Goal: Task Accomplishment & Management: Complete application form

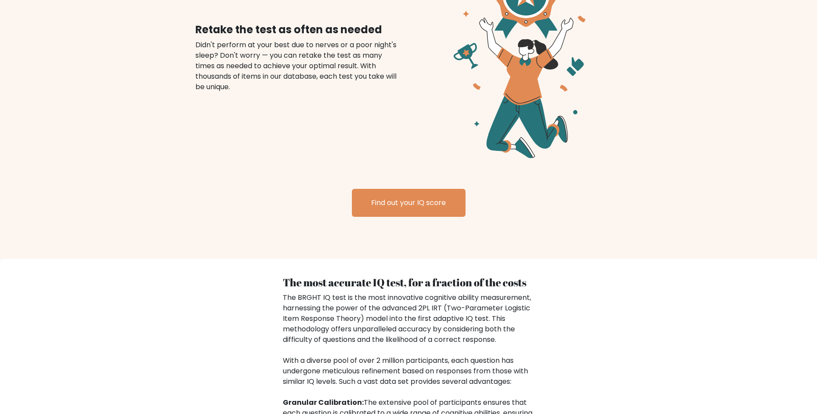
scroll to position [1291, 0]
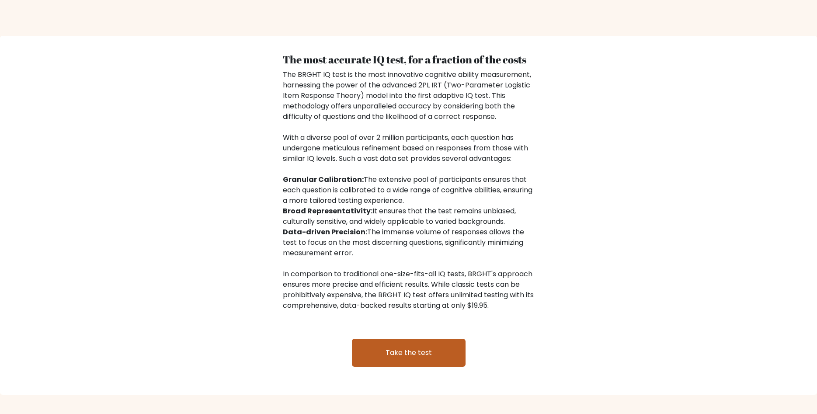
click at [394, 340] on link "Take the test" at bounding box center [409, 353] width 114 height 28
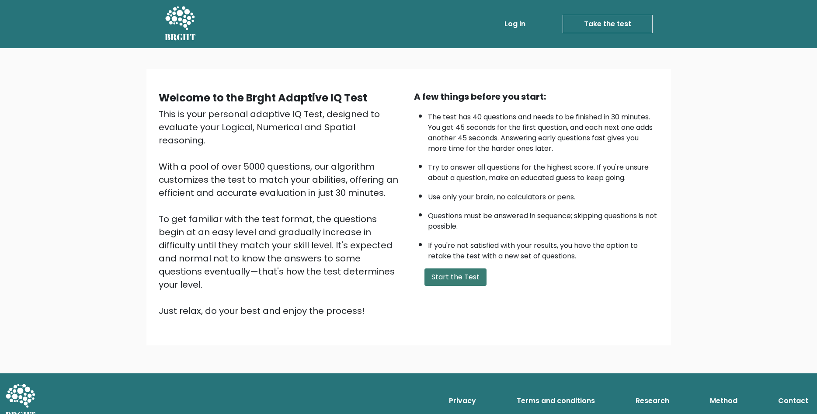
click at [444, 286] on button "Start the Test" at bounding box center [456, 277] width 62 height 17
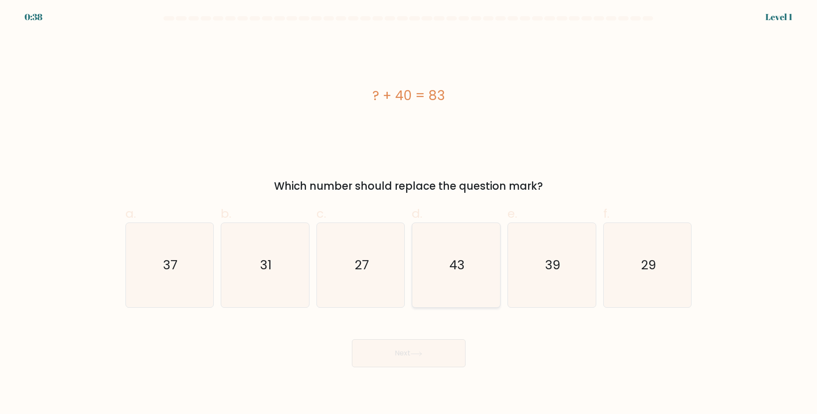
drag, startPoint x: 489, startPoint y: 249, endPoint x: 476, endPoint y: 258, distance: 15.9
click at [490, 248] on icon "43" at bounding box center [456, 265] width 84 height 84
click at [404, 353] on button "Next" at bounding box center [409, 353] width 114 height 28
click at [438, 263] on icon "43" at bounding box center [456, 265] width 84 height 84
click at [409, 213] on input "d. 43" at bounding box center [409, 210] width 0 height 6
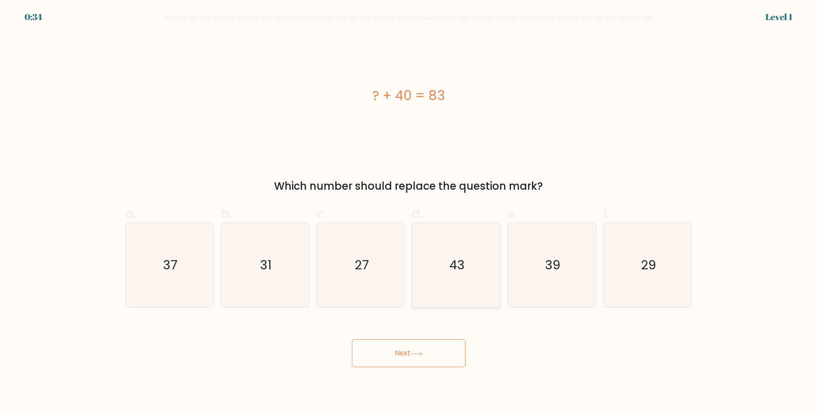
radio input "true"
click at [412, 359] on button "Next" at bounding box center [409, 353] width 114 height 28
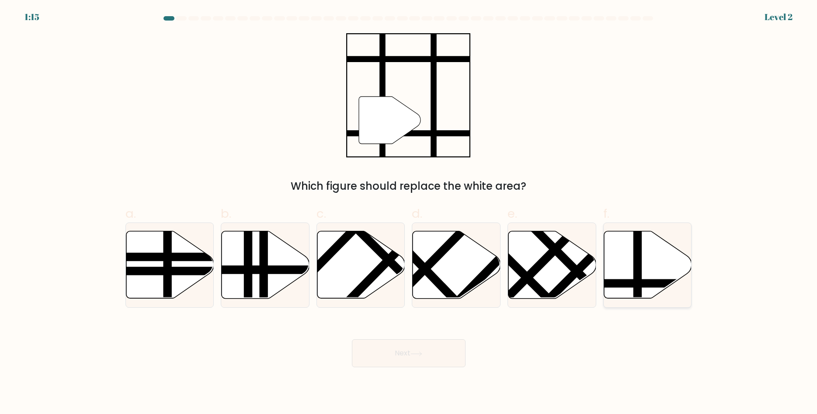
click at [689, 266] on icon at bounding box center [648, 264] width 88 height 67
click at [409, 213] on input "f." at bounding box center [409, 210] width 0 height 6
radio input "true"
click at [396, 350] on button "Next" at bounding box center [409, 353] width 114 height 28
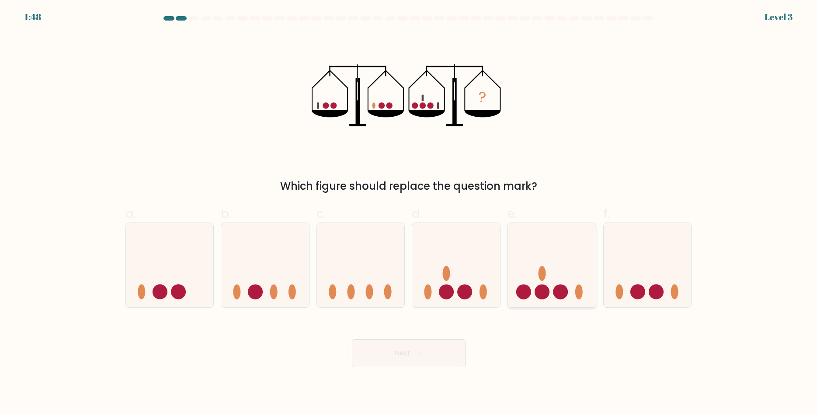
click at [569, 286] on icon at bounding box center [552, 265] width 88 height 73
click at [409, 213] on input "e." at bounding box center [409, 210] width 0 height 6
radio input "true"
click at [425, 350] on button "Next" at bounding box center [409, 353] width 114 height 28
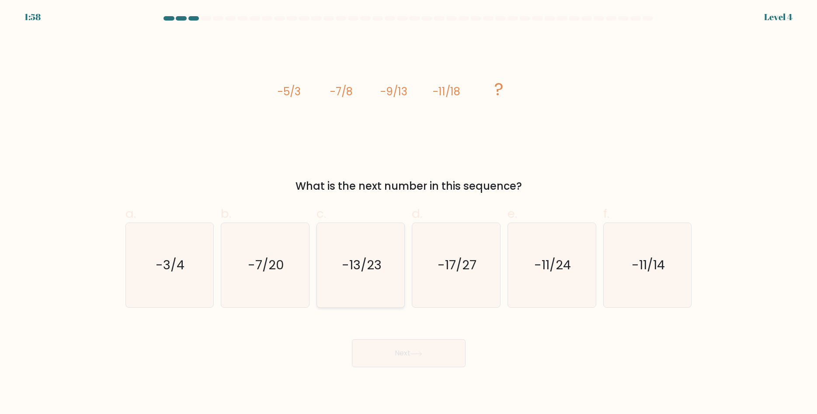
click at [348, 274] on icon "-13/23" at bounding box center [361, 265] width 84 height 84
click at [409, 213] on input "c. -13/23" at bounding box center [409, 210] width 0 height 6
radio input "true"
click at [385, 353] on button "Next" at bounding box center [409, 353] width 114 height 28
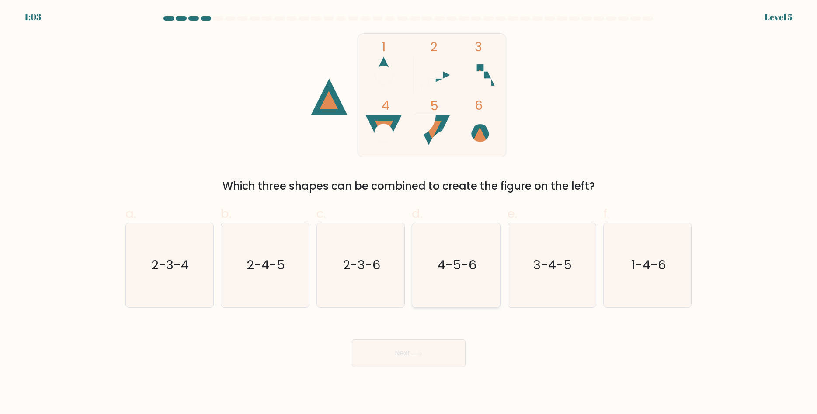
click at [464, 273] on icon "4-5-6" at bounding box center [456, 265] width 84 height 84
click at [409, 213] on input "d. 4-5-6" at bounding box center [409, 210] width 0 height 6
radio input "true"
click at [391, 342] on button "Next" at bounding box center [409, 353] width 114 height 28
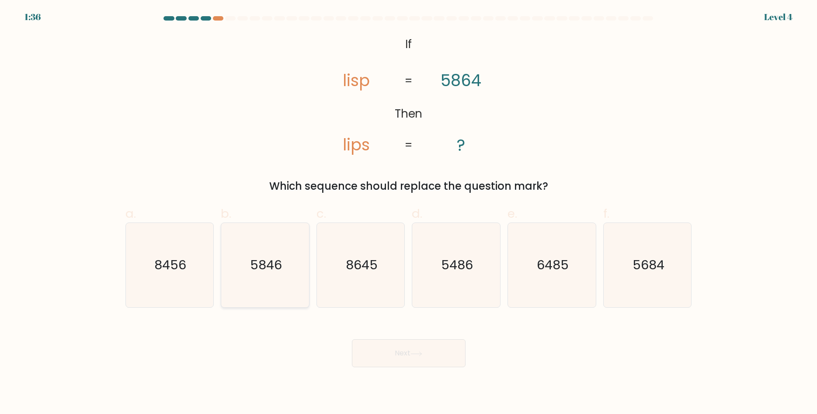
click at [258, 278] on icon "5846" at bounding box center [265, 265] width 84 height 84
click at [409, 213] on input "b. 5846" at bounding box center [409, 210] width 0 height 6
radio input "true"
click at [422, 348] on button "Next" at bounding box center [409, 353] width 114 height 28
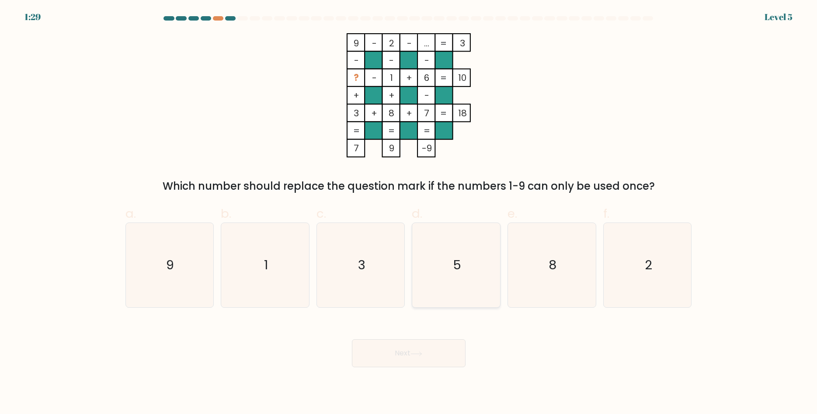
click at [464, 250] on icon "5" at bounding box center [456, 265] width 84 height 84
click at [409, 213] on input "d. 5" at bounding box center [409, 210] width 0 height 6
radio input "true"
click at [412, 358] on button "Next" at bounding box center [409, 353] width 114 height 28
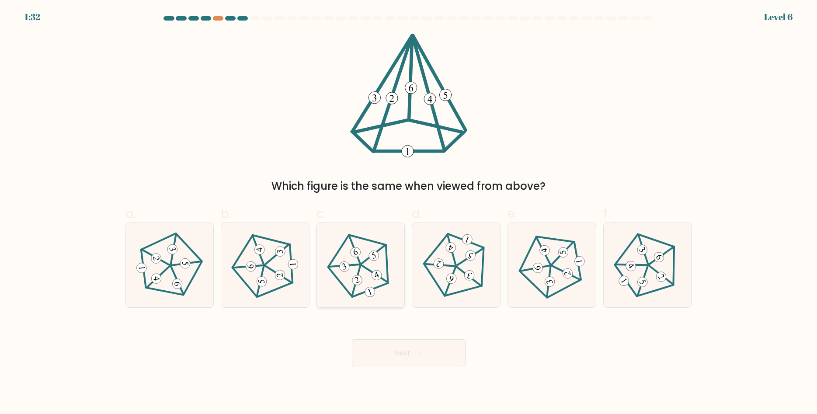
click at [366, 284] on icon at bounding box center [360, 265] width 67 height 67
click at [409, 213] on input "c." at bounding box center [409, 210] width 0 height 6
radio input "true"
click at [391, 354] on button "Next" at bounding box center [409, 353] width 114 height 28
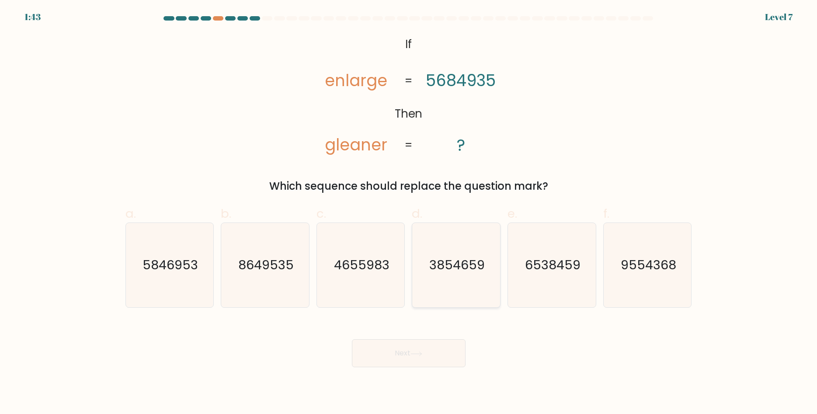
click at [468, 258] on text "3854659" at bounding box center [457, 265] width 56 height 17
click at [409, 213] on input "d. 3854659" at bounding box center [409, 210] width 0 height 6
radio input "true"
click at [412, 354] on button "Next" at bounding box center [409, 353] width 114 height 28
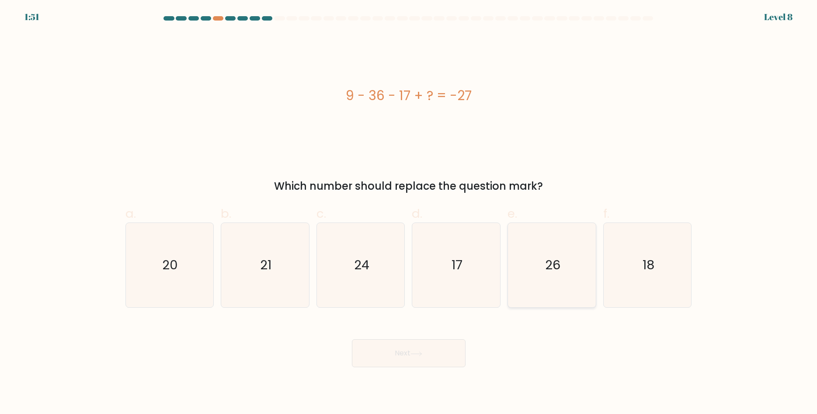
drag, startPoint x: 559, startPoint y: 261, endPoint x: 544, endPoint y: 290, distance: 32.5
click at [559, 261] on text "26" at bounding box center [552, 265] width 15 height 17
click at [404, 352] on button "Next" at bounding box center [409, 353] width 114 height 28
click at [557, 263] on text "26" at bounding box center [552, 265] width 15 height 17
click at [409, 213] on input "e. 26" at bounding box center [409, 210] width 0 height 6
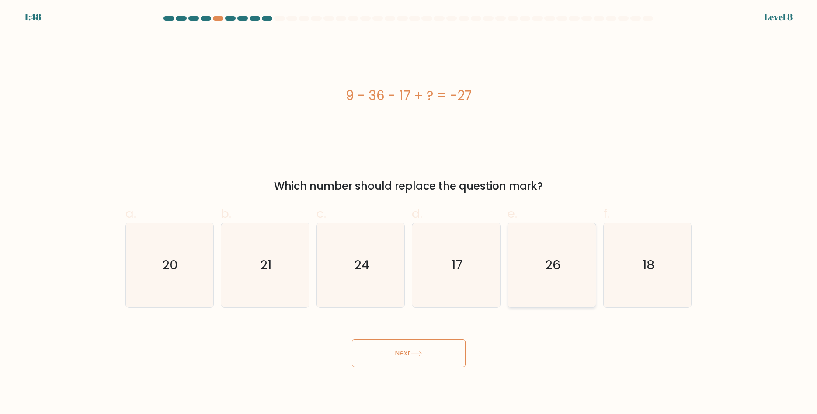
radio input "true"
click at [435, 359] on button "Next" at bounding box center [409, 353] width 114 height 28
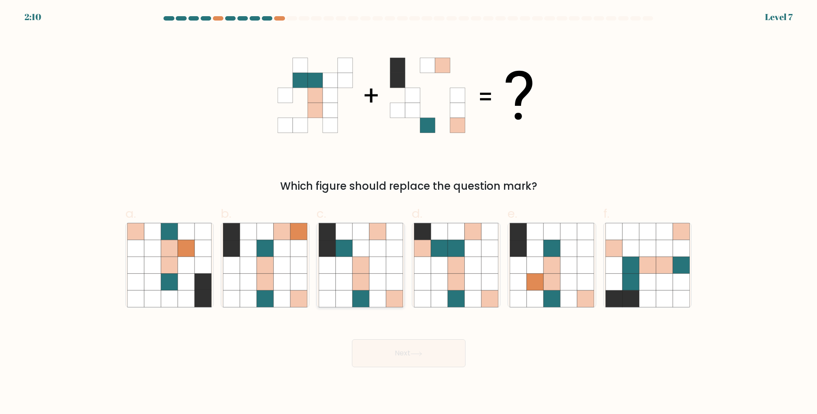
click at [362, 272] on icon at bounding box center [360, 265] width 17 height 17
click at [409, 213] on input "c." at bounding box center [409, 210] width 0 height 6
radio input "true"
click at [416, 354] on icon at bounding box center [417, 354] width 12 height 5
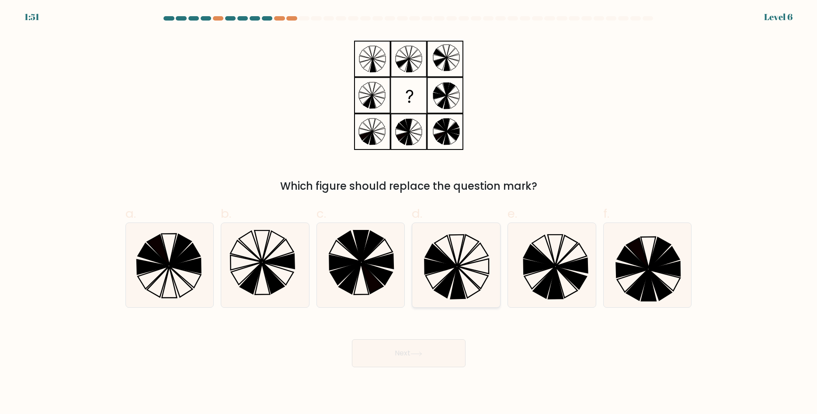
click at [464, 260] on icon at bounding box center [473, 255] width 30 height 23
click at [409, 213] on input "d." at bounding box center [409, 210] width 0 height 6
radio input "true"
drag, startPoint x: 411, startPoint y: 360, endPoint x: 407, endPoint y: 361, distance: 4.4
click at [411, 360] on button "Next" at bounding box center [409, 353] width 114 height 28
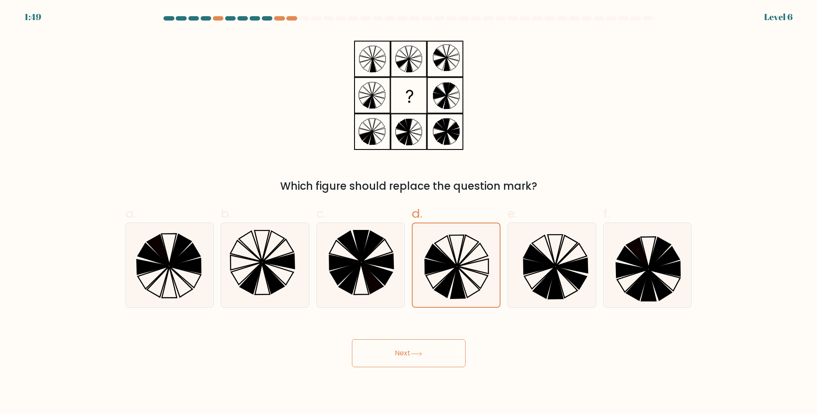
click at [387, 350] on button "Next" at bounding box center [409, 353] width 114 height 28
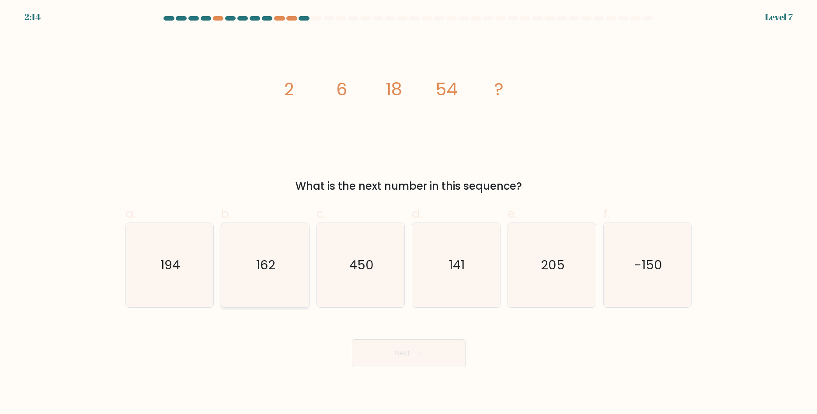
click at [281, 258] on icon "162" at bounding box center [265, 265] width 84 height 84
click at [409, 213] on input "b. 162" at bounding box center [409, 210] width 0 height 6
radio input "true"
click at [432, 355] on button "Next" at bounding box center [409, 353] width 114 height 28
click at [409, 352] on button "Next" at bounding box center [409, 353] width 114 height 28
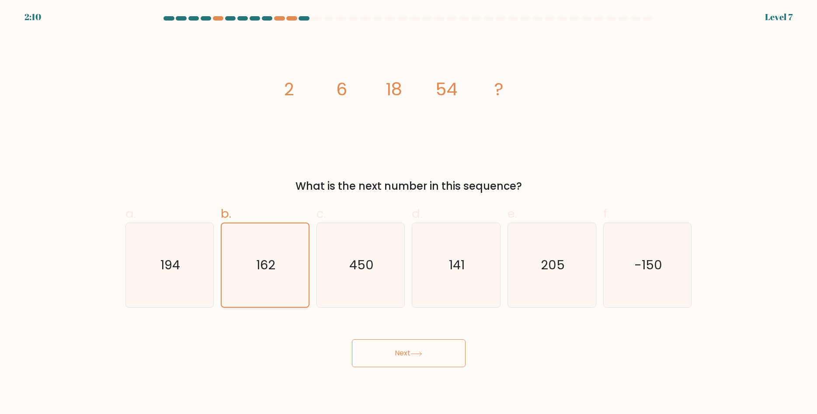
click at [269, 266] on text "162" at bounding box center [265, 265] width 19 height 17
click at [409, 213] on input "b. 162" at bounding box center [409, 210] width 0 height 6
click at [397, 353] on button "Next" at bounding box center [409, 353] width 114 height 28
click at [295, 270] on icon "162" at bounding box center [265, 265] width 84 height 84
click at [409, 213] on input "b. 162" at bounding box center [409, 210] width 0 height 6
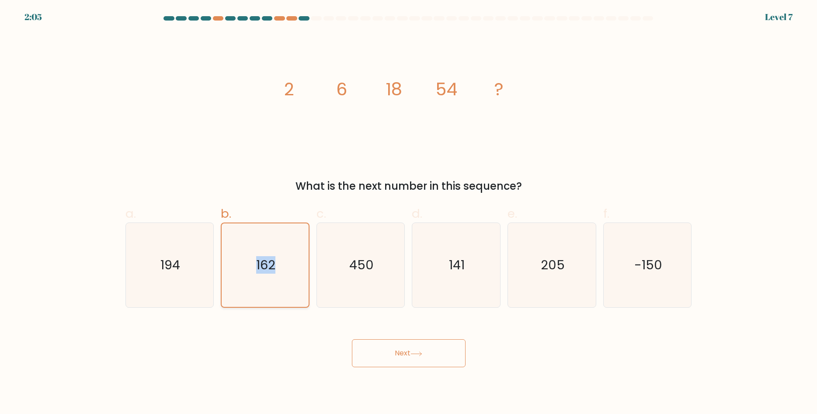
click at [295, 270] on icon "162" at bounding box center [265, 265] width 84 height 84
click at [409, 213] on input "b. 162" at bounding box center [409, 210] width 0 height 6
click at [295, 270] on icon "162" at bounding box center [265, 265] width 84 height 84
click at [409, 213] on input "b. 162" at bounding box center [409, 210] width 0 height 6
click at [402, 359] on body "2:05 Level 7" at bounding box center [408, 207] width 817 height 414
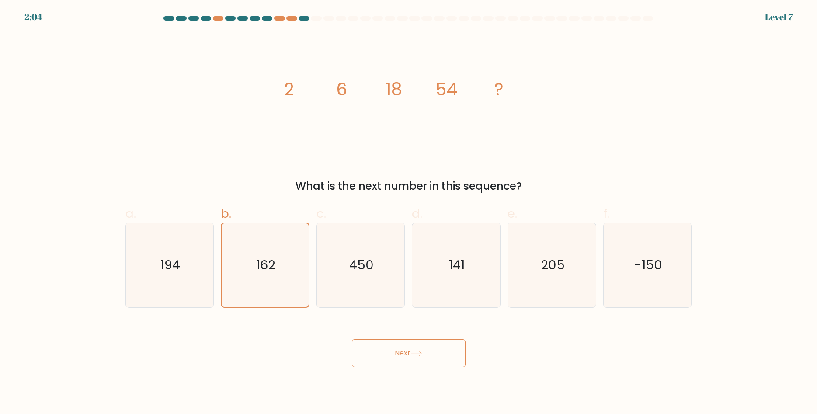
click at [401, 350] on button "Next" at bounding box center [409, 353] width 114 height 28
click at [288, 339] on div "Next" at bounding box center [408, 342] width 577 height 49
click at [407, 346] on button "Next" at bounding box center [409, 353] width 114 height 28
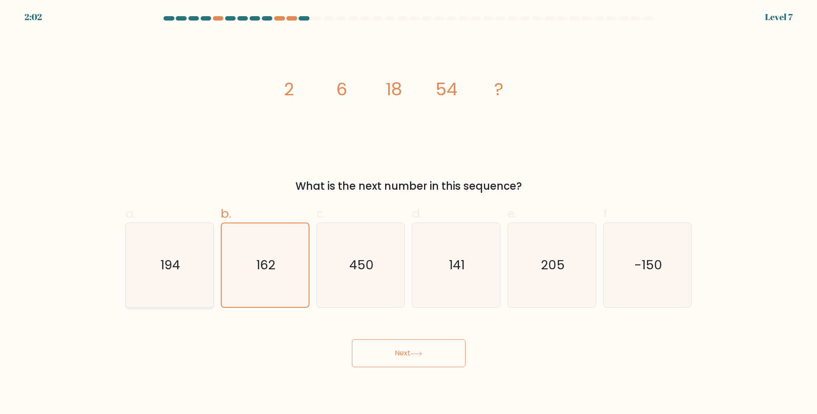
click at [195, 255] on icon "194" at bounding box center [169, 265] width 84 height 84
click at [409, 213] on input "a. 194" at bounding box center [409, 210] width 0 height 6
radio input "true"
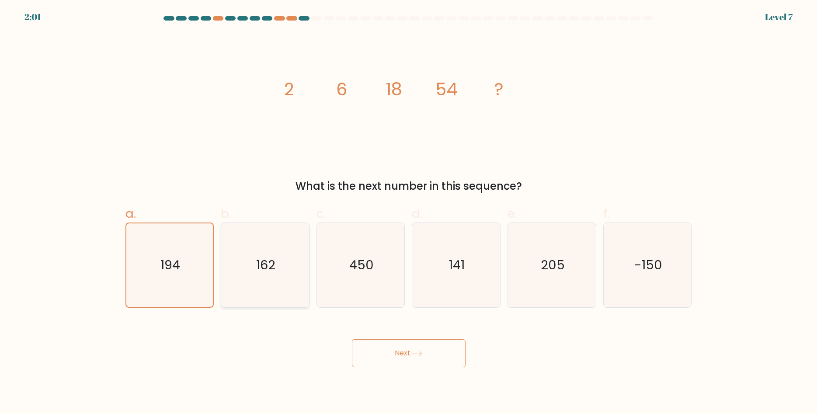
click at [280, 268] on icon "162" at bounding box center [265, 265] width 84 height 84
click at [409, 213] on input "b. 162" at bounding box center [409, 210] width 0 height 6
radio input "true"
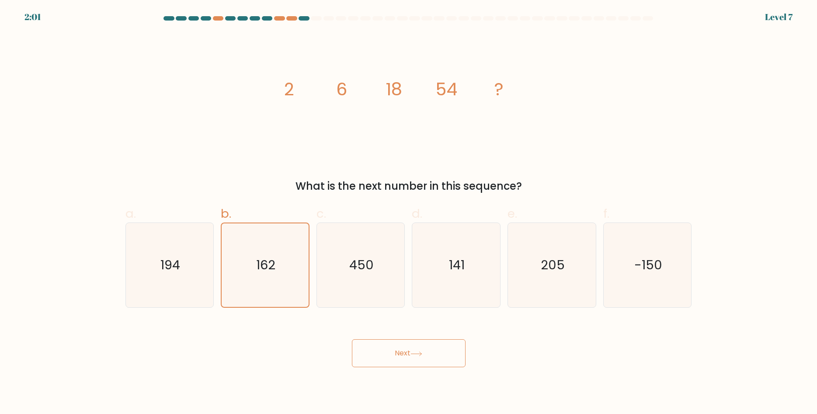
click at [408, 354] on button "Next" at bounding box center [409, 353] width 114 height 28
click at [411, 354] on button "Next" at bounding box center [409, 353] width 114 height 28
click at [434, 356] on button "Next" at bounding box center [409, 353] width 114 height 28
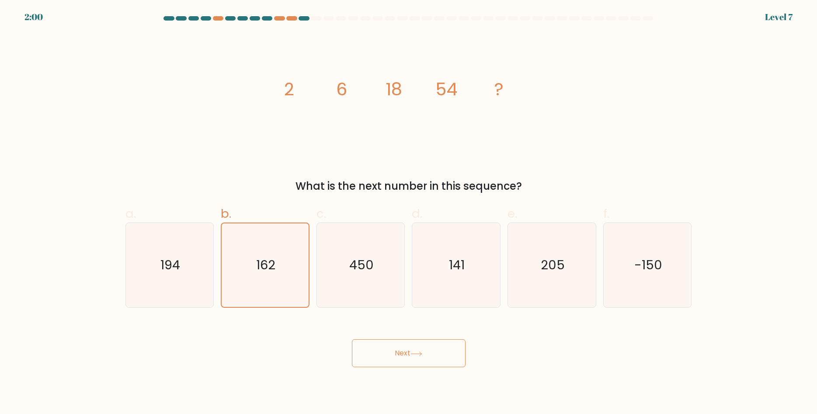
click at [442, 356] on button "Next" at bounding box center [409, 353] width 114 height 28
click at [447, 356] on button "Next" at bounding box center [409, 353] width 114 height 28
click at [453, 352] on button "Next" at bounding box center [409, 353] width 114 height 28
click at [458, 358] on button "Next" at bounding box center [409, 353] width 114 height 28
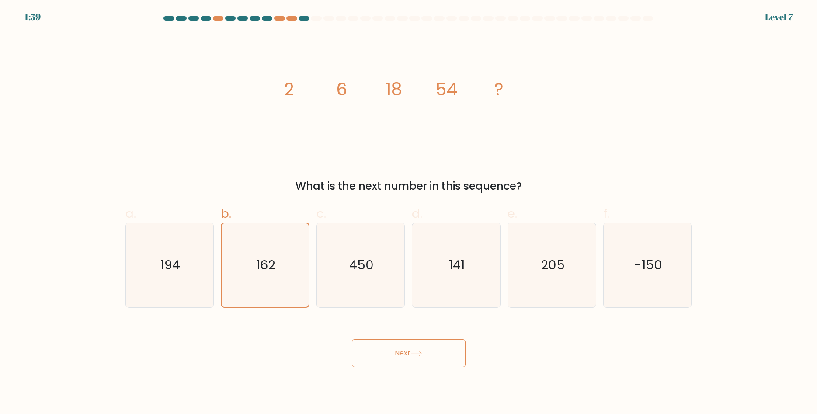
click at [576, 349] on div "Next" at bounding box center [408, 342] width 577 height 49
click at [376, 253] on icon "450" at bounding box center [361, 265] width 84 height 84
click at [409, 213] on input "c. 450" at bounding box center [409, 210] width 0 height 6
radio input "true"
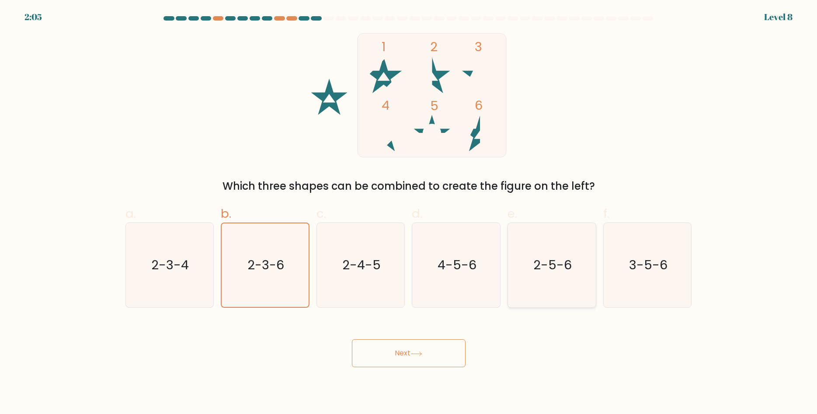
click at [539, 260] on text "2-5-6" at bounding box center [553, 265] width 38 height 17
click at [409, 213] on input "e. 2-5-6" at bounding box center [409, 210] width 0 height 6
radio input "true"
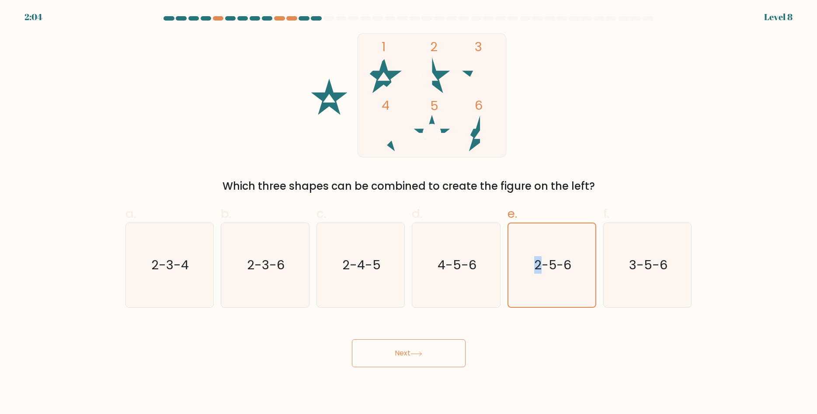
click at [397, 357] on button "Next" at bounding box center [409, 353] width 114 height 28
click at [414, 348] on button "Next" at bounding box center [409, 353] width 114 height 28
click at [566, 269] on text "2-5-6" at bounding box center [552, 265] width 37 height 17
click at [409, 213] on input "e. 2-5-6" at bounding box center [409, 210] width 0 height 6
click at [415, 369] on body "1:57 Level 8" at bounding box center [408, 207] width 817 height 414
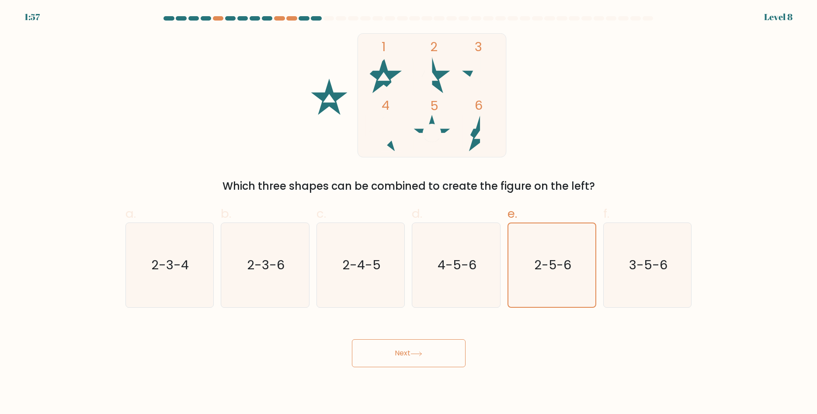
click at [402, 359] on button "Next" at bounding box center [409, 353] width 114 height 28
click at [400, 364] on button "Next" at bounding box center [409, 353] width 114 height 28
click at [313, 351] on div "Next" at bounding box center [408, 342] width 577 height 49
click at [407, 349] on button "Next" at bounding box center [409, 353] width 114 height 28
click at [593, 257] on icon "2-5-6" at bounding box center [552, 265] width 84 height 84
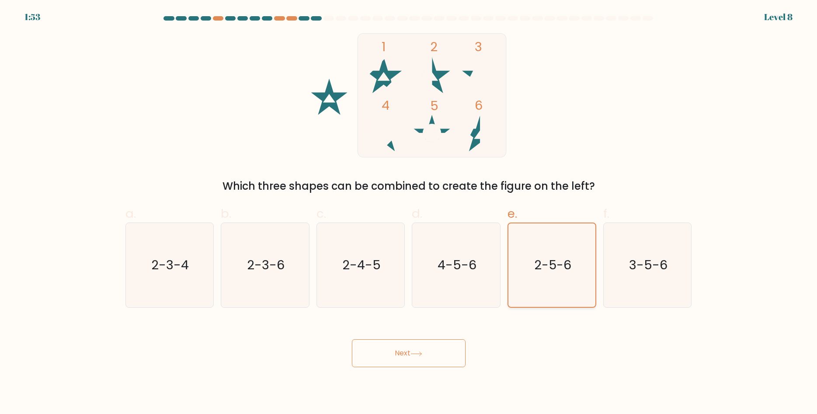
click at [409, 213] on input "e. 2-5-6" at bounding box center [409, 210] width 0 height 6
click at [535, 263] on text "2-5-6" at bounding box center [552, 265] width 37 height 17
click at [409, 213] on input "e. 2-5-6" at bounding box center [409, 210] width 0 height 6
click at [535, 263] on text "2-5-6" at bounding box center [552, 265] width 37 height 17
click at [409, 213] on input "e. 2-5-6" at bounding box center [409, 210] width 0 height 6
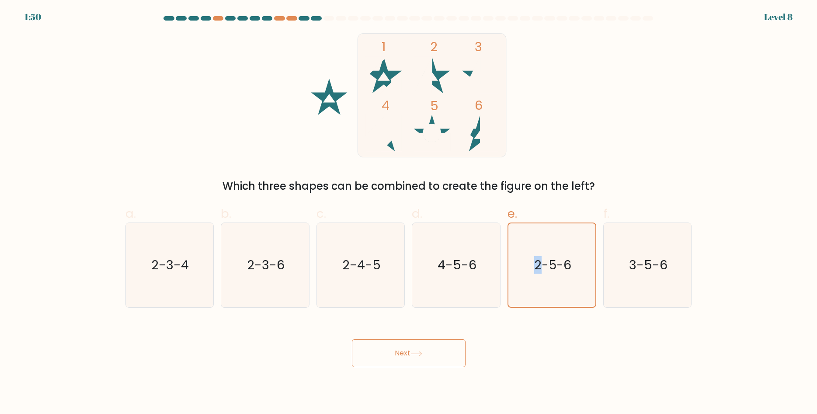
click at [403, 360] on button "Next" at bounding box center [409, 353] width 114 height 28
click at [409, 349] on button "Next" at bounding box center [409, 353] width 114 height 28
click at [410, 349] on button "Next" at bounding box center [409, 353] width 114 height 28
click at [499, 327] on div "Next" at bounding box center [408, 342] width 577 height 49
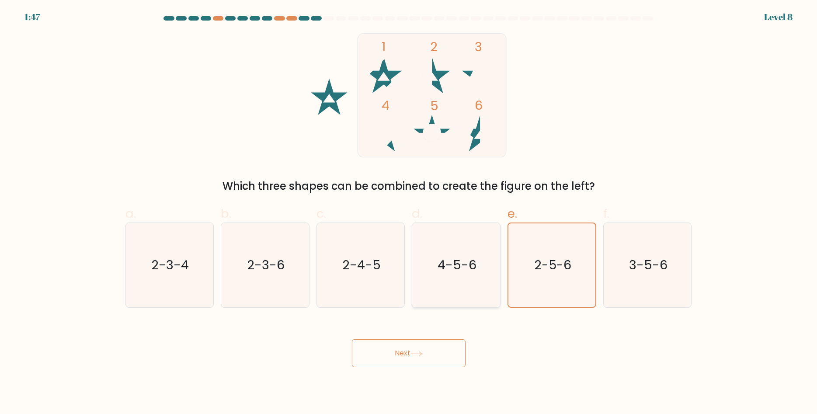
click at [481, 279] on icon "4-5-6" at bounding box center [456, 265] width 84 height 84
click at [409, 213] on input "d. 4-5-6" at bounding box center [409, 210] width 0 height 6
radio input "true"
click at [565, 261] on text "2-5-6" at bounding box center [553, 265] width 38 height 17
click at [409, 213] on input "e. 2-5-6" at bounding box center [409, 210] width 0 height 6
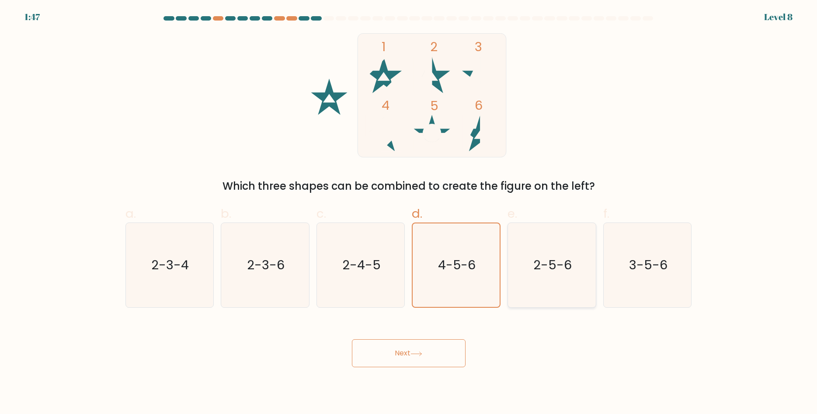
radio input "true"
click at [429, 344] on button "Next" at bounding box center [409, 353] width 114 height 28
click at [405, 353] on button "Next" at bounding box center [409, 353] width 114 height 28
drag, startPoint x: 405, startPoint y: 353, endPoint x: 395, endPoint y: 274, distance: 79.8
click at [406, 353] on button "Next" at bounding box center [409, 353] width 114 height 28
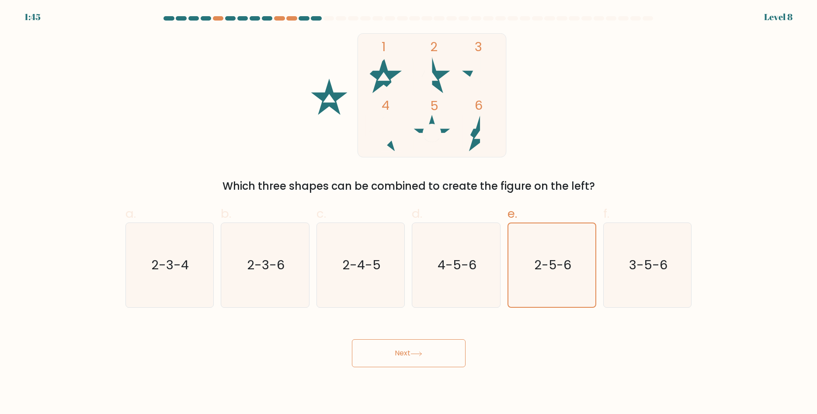
click at [388, 96] on rect at bounding box center [432, 95] width 149 height 124
click at [385, 353] on button "Next" at bounding box center [409, 353] width 114 height 28
click at [387, 353] on button "Next" at bounding box center [409, 353] width 114 height 28
click at [405, 353] on button "Next" at bounding box center [409, 353] width 114 height 28
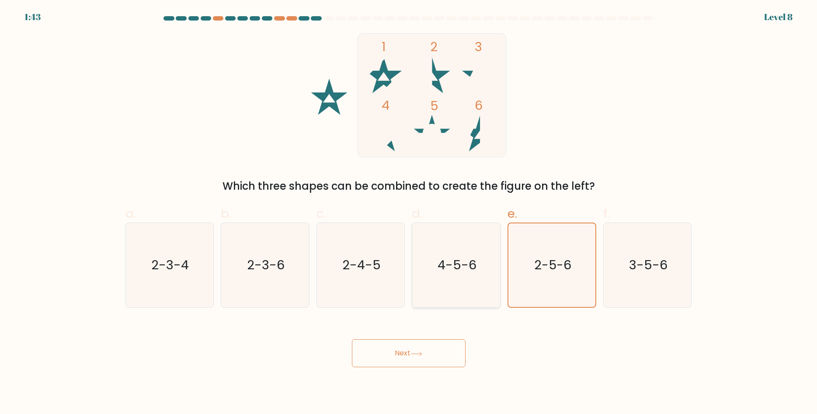
click at [459, 245] on icon "4-5-6" at bounding box center [456, 265] width 84 height 84
click at [409, 213] on input "d. 4-5-6" at bounding box center [409, 210] width 0 height 6
radio input "true"
click at [539, 262] on text "2-5-6" at bounding box center [553, 265] width 38 height 17
click at [409, 213] on input "e. 2-5-6" at bounding box center [409, 210] width 0 height 6
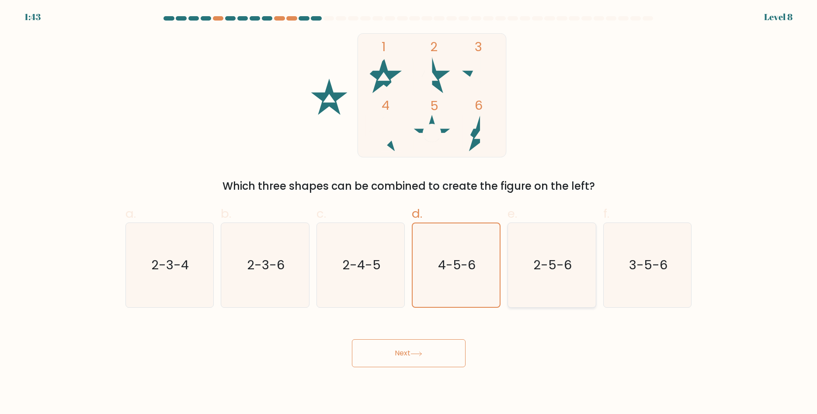
radio input "true"
click at [448, 356] on button "Next" at bounding box center [409, 353] width 114 height 28
click at [393, 353] on button "Next" at bounding box center [409, 353] width 114 height 28
click at [411, 353] on button "Next" at bounding box center [409, 353] width 114 height 28
drag, startPoint x: 412, startPoint y: 354, endPoint x: 425, endPoint y: 355, distance: 12.7
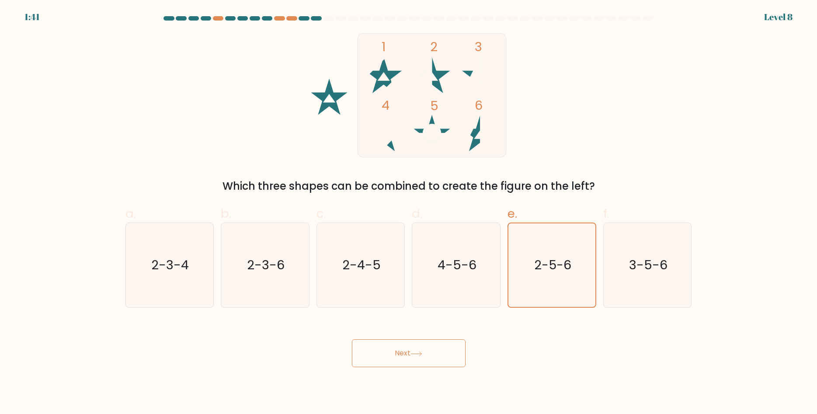
click at [418, 355] on button "Next" at bounding box center [409, 353] width 114 height 28
click at [437, 359] on button "Next" at bounding box center [409, 353] width 114 height 28
click at [451, 358] on button "Next" at bounding box center [409, 353] width 114 height 28
drag, startPoint x: 448, startPoint y: 356, endPoint x: 386, endPoint y: 341, distance: 64.1
click at [419, 350] on button "Next" at bounding box center [409, 353] width 114 height 28
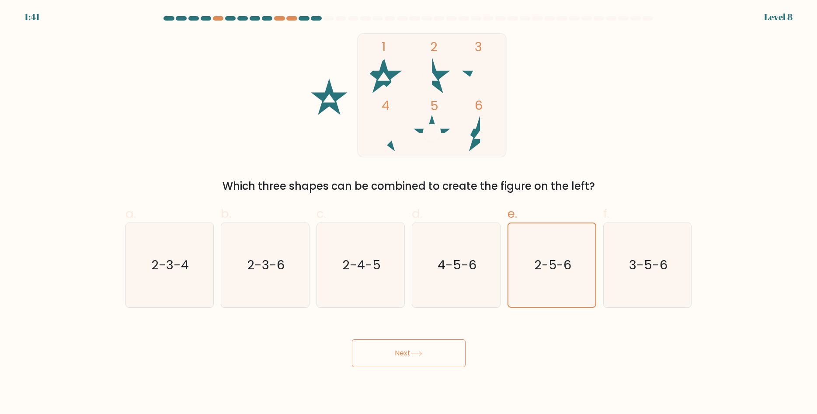
drag, startPoint x: 386, startPoint y: 341, endPoint x: 374, endPoint y: 336, distance: 12.7
click at [381, 338] on div "Next" at bounding box center [408, 342] width 577 height 49
drag, startPoint x: 370, startPoint y: 335, endPoint x: 363, endPoint y: 348, distance: 14.7
click at [366, 345] on div "Next" at bounding box center [408, 342] width 577 height 49
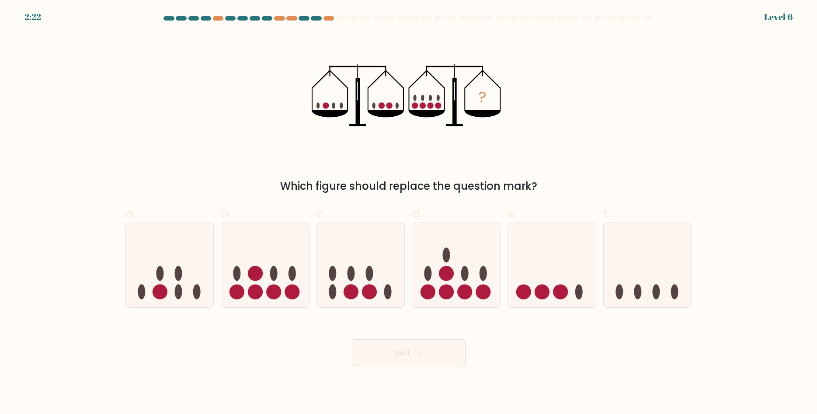
click at [306, 350] on div "Next" at bounding box center [408, 342] width 577 height 49
click at [246, 291] on icon at bounding box center [265, 265] width 88 height 73
click at [409, 213] on input "b." at bounding box center [409, 210] width 0 height 6
radio input "true"
drag, startPoint x: 400, startPoint y: 354, endPoint x: 403, endPoint y: 350, distance: 4.6
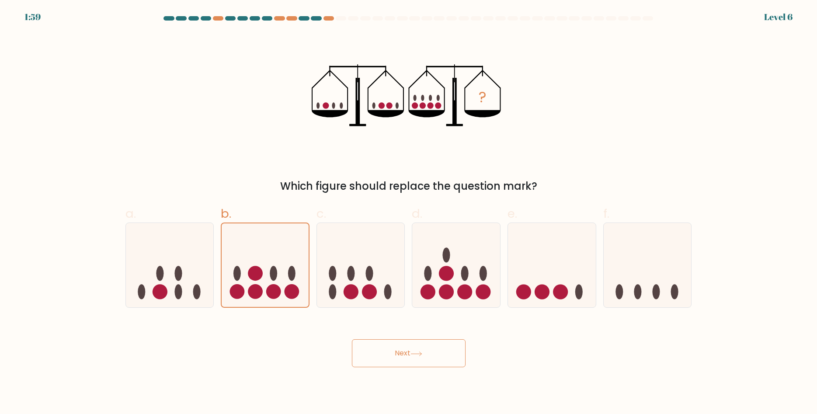
click at [406, 357] on button "Next" at bounding box center [409, 353] width 114 height 28
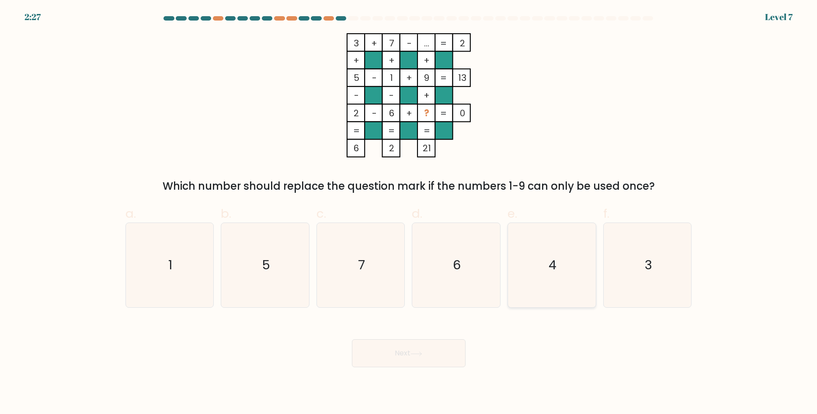
click at [548, 284] on icon "4" at bounding box center [552, 265] width 84 height 84
click at [409, 213] on input "e. 4" at bounding box center [409, 210] width 0 height 6
radio input "true"
click at [398, 352] on button "Next" at bounding box center [409, 353] width 114 height 28
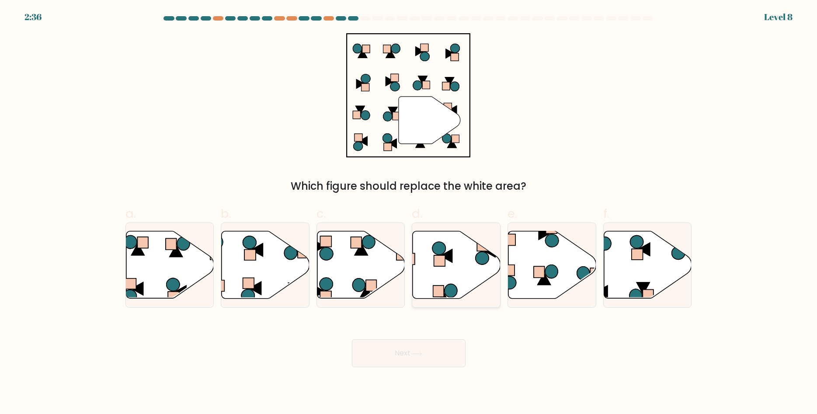
drag, startPoint x: 441, startPoint y: 261, endPoint x: 438, endPoint y: 269, distance: 8.7
click at [441, 261] on rect at bounding box center [439, 261] width 11 height 11
click at [409, 213] on input "d." at bounding box center [409, 210] width 0 height 6
radio input "true"
click at [412, 347] on button "Next" at bounding box center [409, 353] width 114 height 28
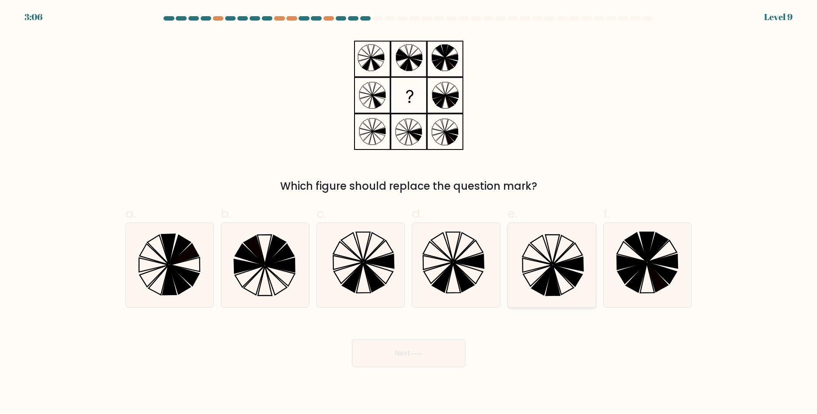
click at [547, 272] on icon at bounding box center [552, 265] width 84 height 84
click at [399, 348] on button "Next" at bounding box center [409, 353] width 114 height 28
click at [536, 293] on icon at bounding box center [552, 265] width 84 height 84
click at [409, 213] on input "e." at bounding box center [409, 210] width 0 height 6
radio input "true"
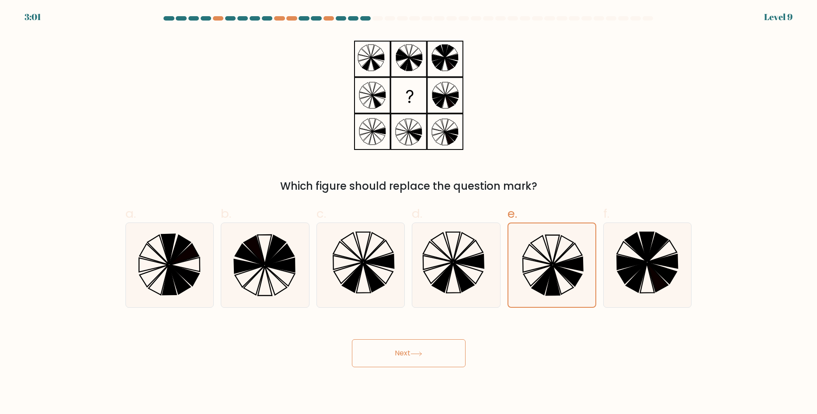
click at [422, 353] on icon at bounding box center [417, 354] width 12 height 5
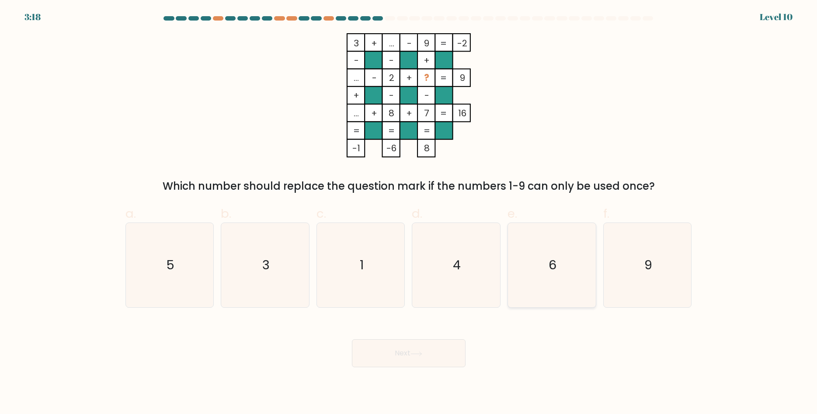
click at [540, 260] on icon "6" at bounding box center [552, 265] width 84 height 84
click at [409, 213] on input "e. 6" at bounding box center [409, 210] width 0 height 6
radio input "true"
click at [422, 350] on button "Next" at bounding box center [409, 353] width 114 height 28
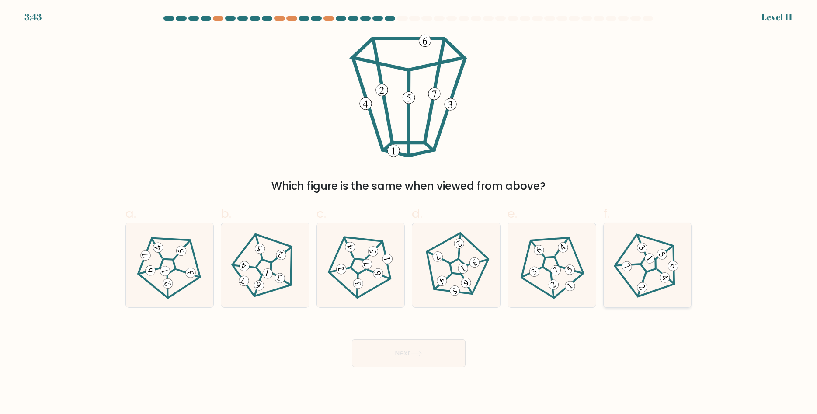
click at [670, 265] on 795 at bounding box center [673, 266] width 14 height 14
click at [409, 213] on input "f." at bounding box center [409, 210] width 0 height 6
radio input "true"
click at [393, 350] on button "Next" at bounding box center [409, 353] width 114 height 28
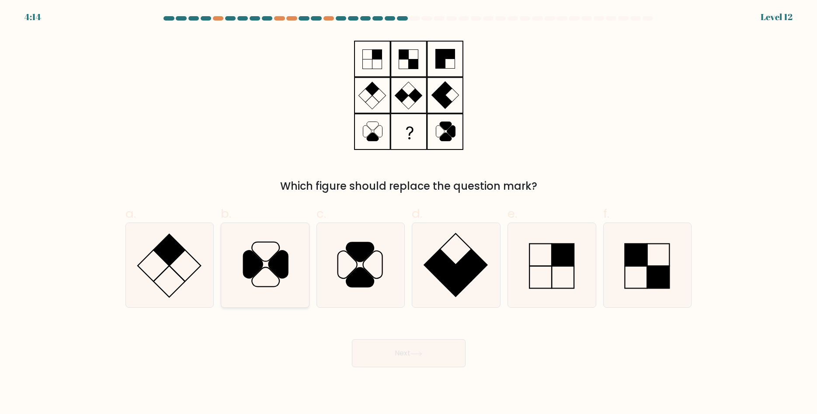
click at [276, 265] on icon at bounding box center [278, 265] width 19 height 28
click at [409, 213] on input "b." at bounding box center [409, 210] width 0 height 6
radio input "true"
click at [403, 355] on button "Next" at bounding box center [409, 353] width 114 height 28
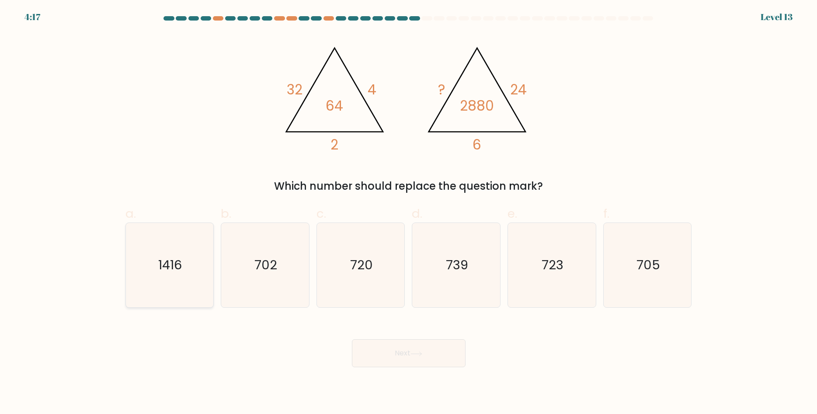
click at [173, 265] on text "1416" at bounding box center [171, 265] width 24 height 17
click at [409, 213] on input "a. 1416" at bounding box center [409, 210] width 0 height 6
radio input "true"
click at [405, 353] on button "Next" at bounding box center [409, 353] width 114 height 28
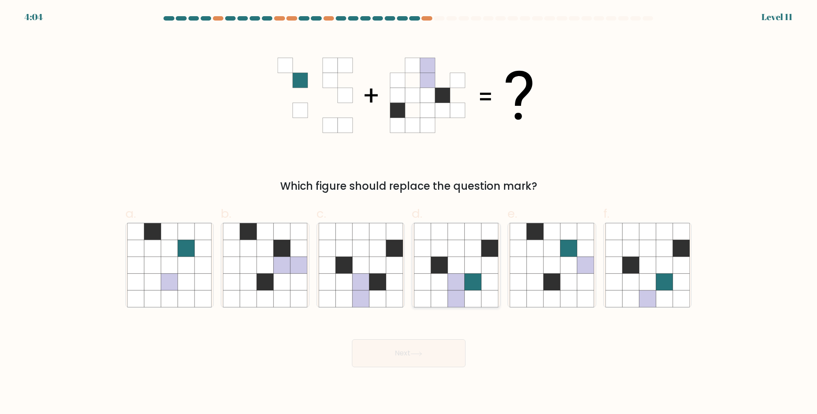
click at [430, 266] on icon at bounding box center [423, 265] width 17 height 17
click at [409, 213] on input "d." at bounding box center [409, 210] width 0 height 6
radio input "true"
click at [419, 352] on icon at bounding box center [417, 354] width 12 height 5
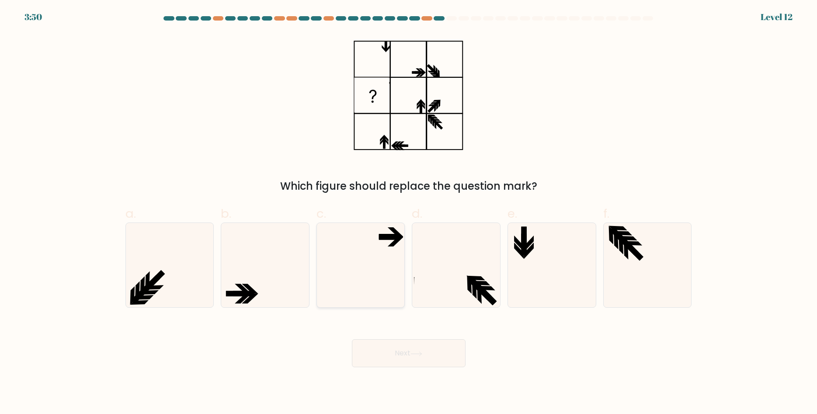
click at [386, 245] on icon at bounding box center [361, 265] width 84 height 84
click at [409, 213] on input "c." at bounding box center [409, 210] width 0 height 6
radio input "true"
click at [417, 352] on button "Next" at bounding box center [409, 353] width 114 height 28
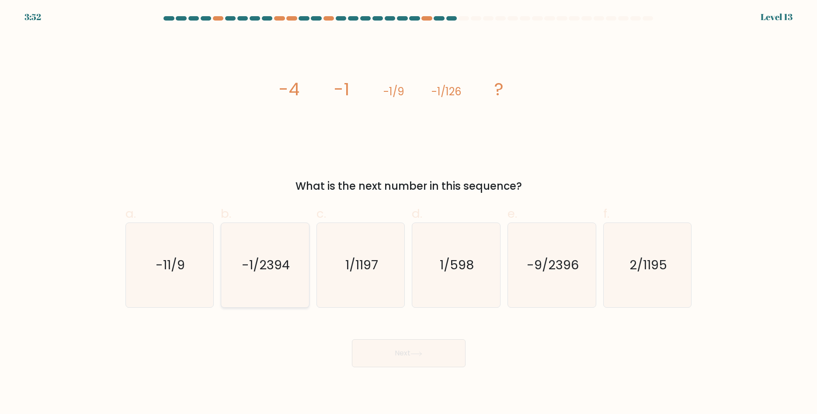
click at [221, 289] on div "b. -1/2394" at bounding box center [265, 256] width 96 height 103
click at [256, 280] on icon "-1/2394" at bounding box center [265, 265] width 84 height 84
click at [409, 213] on input "b. -1/2394" at bounding box center [409, 210] width 0 height 6
radio input "true"
click at [403, 354] on button "Next" at bounding box center [409, 353] width 114 height 28
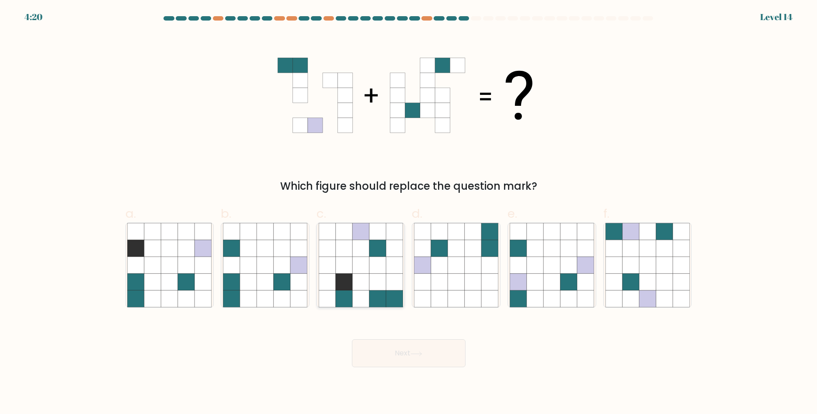
click at [363, 268] on icon at bounding box center [360, 265] width 17 height 17
click at [409, 213] on input "c." at bounding box center [409, 210] width 0 height 6
radio input "true"
click at [385, 349] on button "Next" at bounding box center [409, 353] width 114 height 28
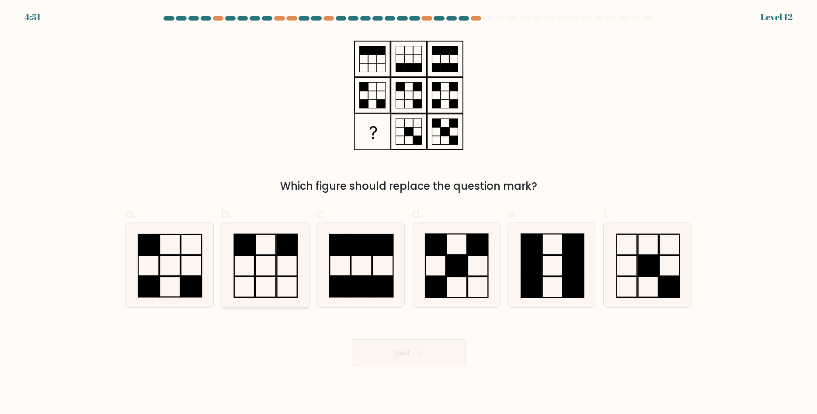
click at [268, 283] on icon at bounding box center [265, 265] width 84 height 84
click at [409, 213] on input "b." at bounding box center [409, 210] width 0 height 6
radio input "true"
click at [404, 357] on button "Next" at bounding box center [409, 353] width 114 height 28
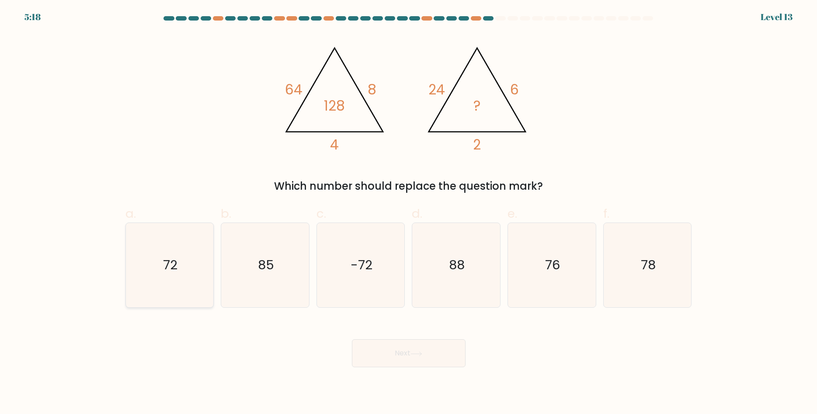
click at [169, 283] on icon "72" at bounding box center [169, 265] width 84 height 84
click at [409, 213] on input "a. 72" at bounding box center [409, 210] width 0 height 6
radio input "true"
click at [443, 351] on button "Next" at bounding box center [409, 353] width 114 height 28
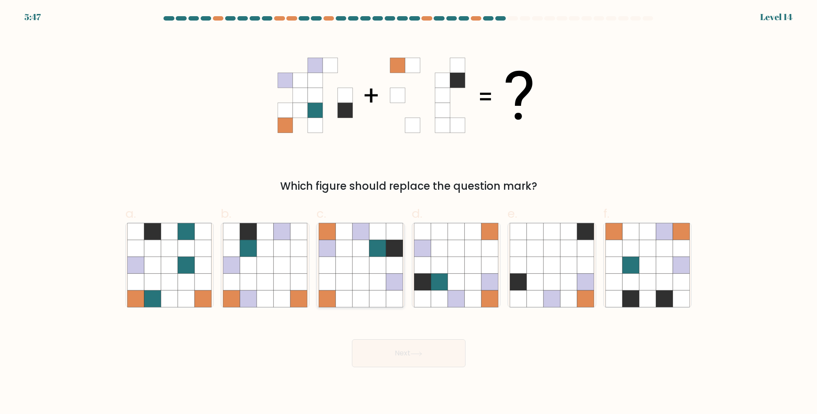
click at [356, 264] on icon at bounding box center [360, 265] width 17 height 17
click at [409, 213] on input "c." at bounding box center [409, 210] width 0 height 6
radio input "true"
click at [413, 355] on button "Next" at bounding box center [409, 353] width 114 height 28
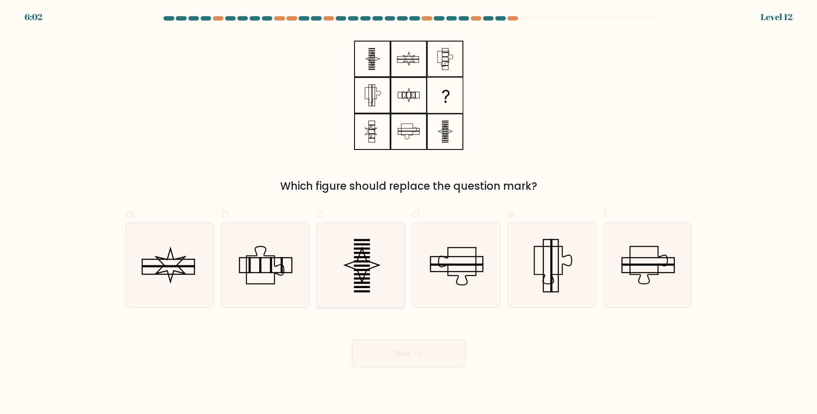
click at [363, 263] on icon at bounding box center [361, 265] width 84 height 84
click at [409, 213] on input "c." at bounding box center [409, 210] width 0 height 6
radio input "true"
click at [405, 363] on button "Next" at bounding box center [409, 353] width 114 height 28
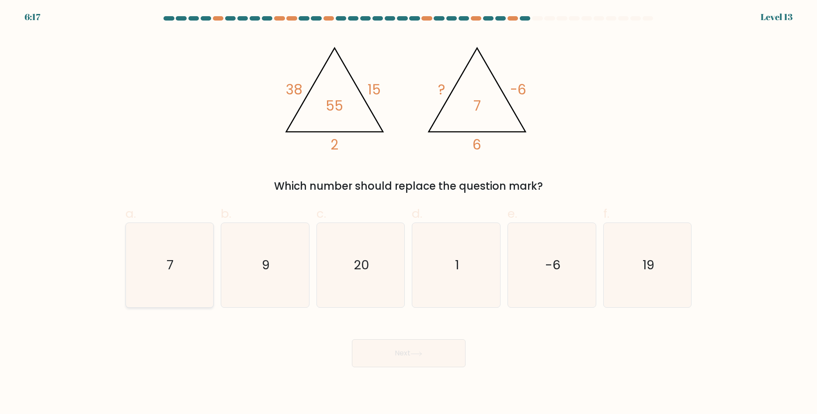
drag, startPoint x: 160, startPoint y: 283, endPoint x: 185, endPoint y: 301, distance: 31.0
click at [161, 283] on icon "7" at bounding box center [169, 265] width 84 height 84
click at [409, 213] on input "a. 7" at bounding box center [409, 210] width 0 height 6
radio input "true"
click at [392, 349] on button "Next" at bounding box center [409, 353] width 114 height 28
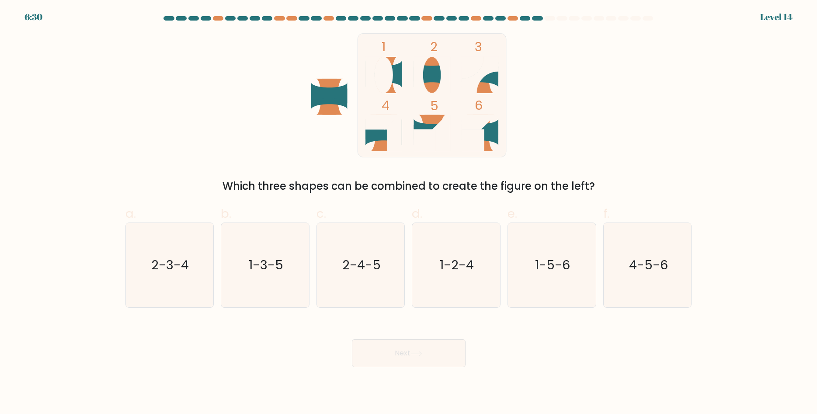
click at [428, 130] on rect at bounding box center [425, 140] width 22 height 22
click at [251, 262] on text "1-3-5" at bounding box center [266, 265] width 35 height 17
click at [409, 213] on input "b. 1-3-5" at bounding box center [409, 210] width 0 height 6
radio input "true"
click at [434, 371] on body "6:29 Level 14" at bounding box center [408, 207] width 817 height 414
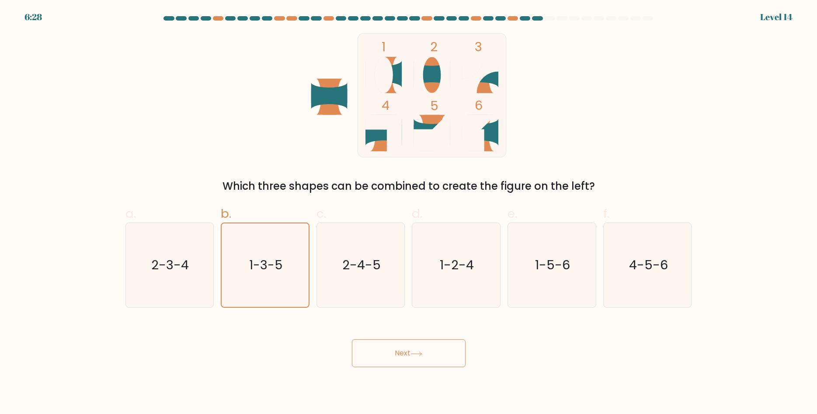
click at [408, 368] on body "6:28 Level 14" at bounding box center [408, 207] width 817 height 414
click at [400, 341] on button "Next" at bounding box center [409, 353] width 114 height 28
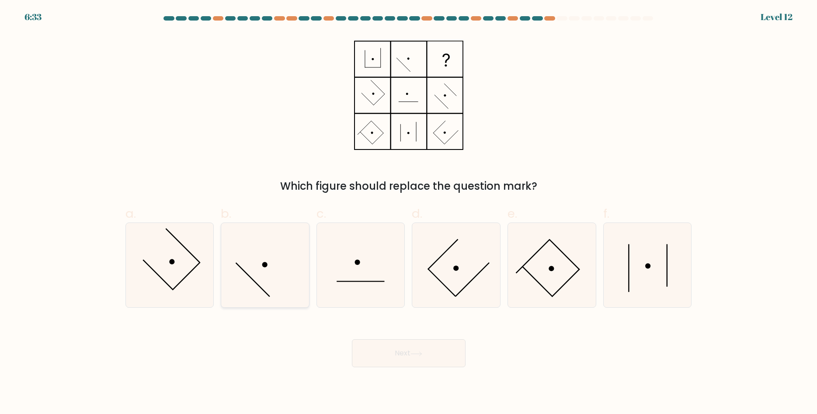
click at [259, 282] on icon at bounding box center [265, 265] width 84 height 84
click at [409, 213] on input "b." at bounding box center [409, 210] width 0 height 6
radio input "true"
click at [349, 270] on icon at bounding box center [361, 265] width 84 height 84
click at [409, 213] on input "c." at bounding box center [409, 210] width 0 height 6
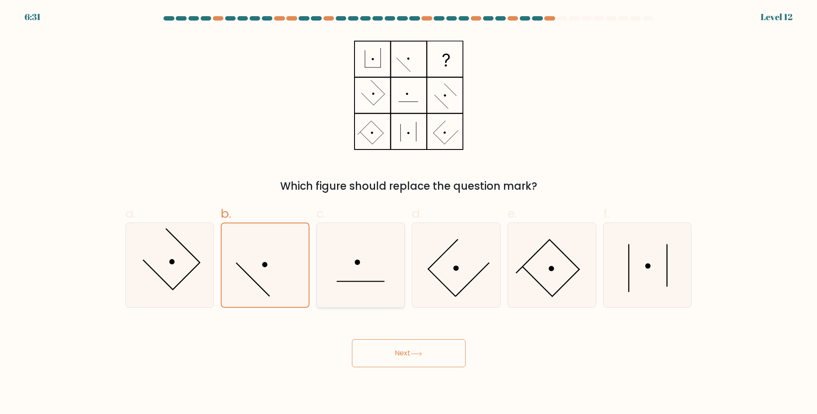
radio input "true"
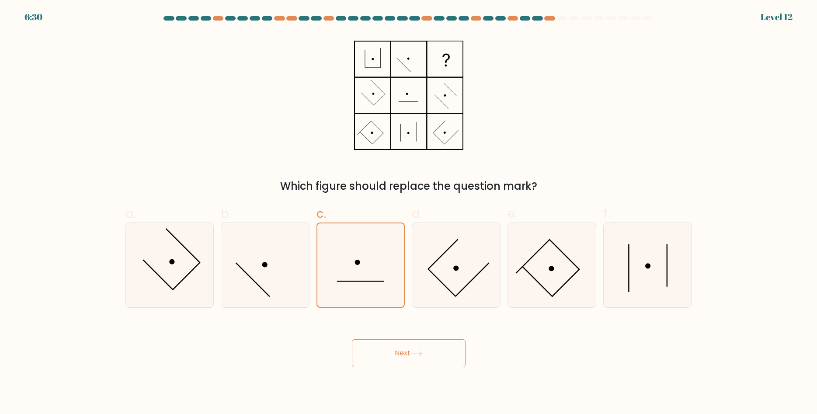
click at [415, 354] on icon at bounding box center [416, 354] width 10 height 4
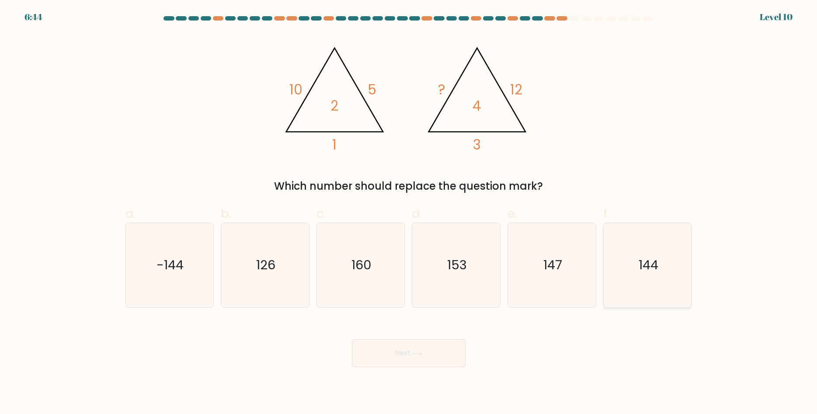
click at [652, 275] on icon "144" at bounding box center [648, 265] width 84 height 84
click at [409, 213] on input "f. 144" at bounding box center [409, 210] width 0 height 6
radio input "true"
click at [406, 363] on button "Next" at bounding box center [409, 353] width 114 height 28
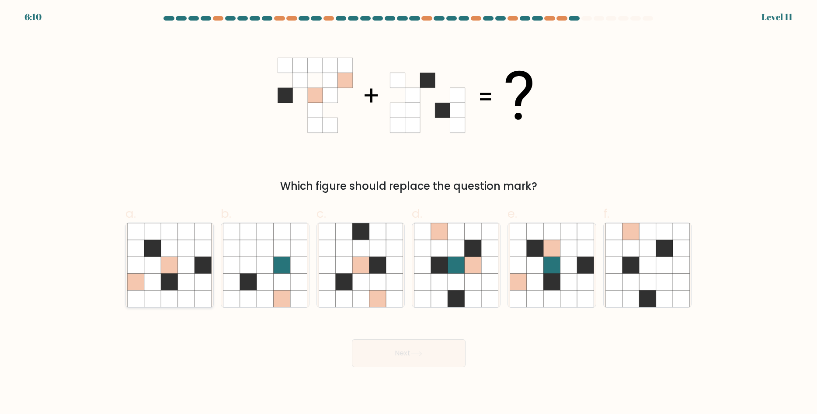
click at [203, 274] on icon at bounding box center [203, 282] width 17 height 17
click at [155, 279] on icon at bounding box center [152, 282] width 17 height 17
click at [409, 213] on input "a." at bounding box center [409, 210] width 0 height 6
radio input "true"
click at [385, 353] on button "Next" at bounding box center [409, 353] width 114 height 28
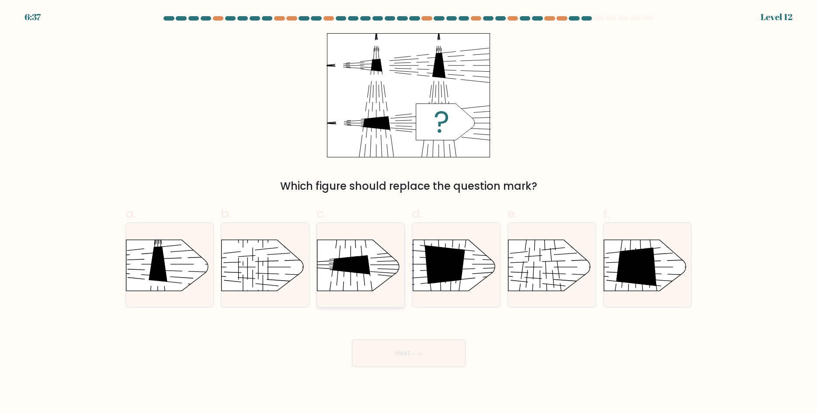
click at [352, 268] on icon at bounding box center [351, 264] width 38 height 19
click at [409, 213] on input "c." at bounding box center [409, 210] width 0 height 6
radio input "true"
click at [399, 351] on button "Next" at bounding box center [409, 353] width 114 height 28
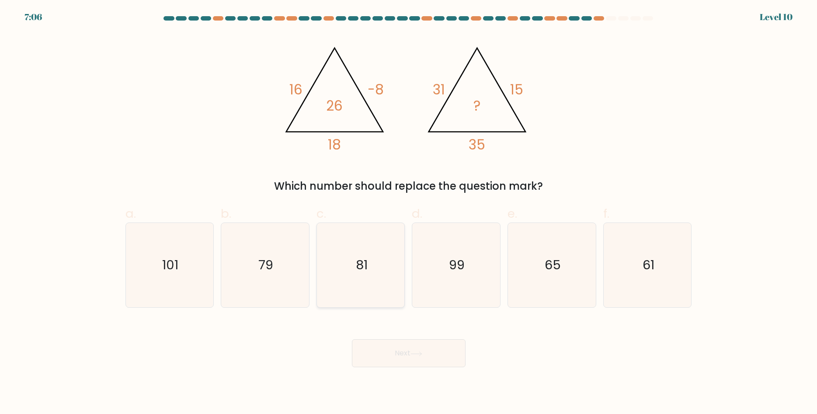
click at [399, 250] on icon "81" at bounding box center [361, 265] width 84 height 84
click at [409, 213] on input "c. 81" at bounding box center [409, 210] width 0 height 6
radio input "true"
click at [411, 351] on button "Next" at bounding box center [409, 353] width 114 height 28
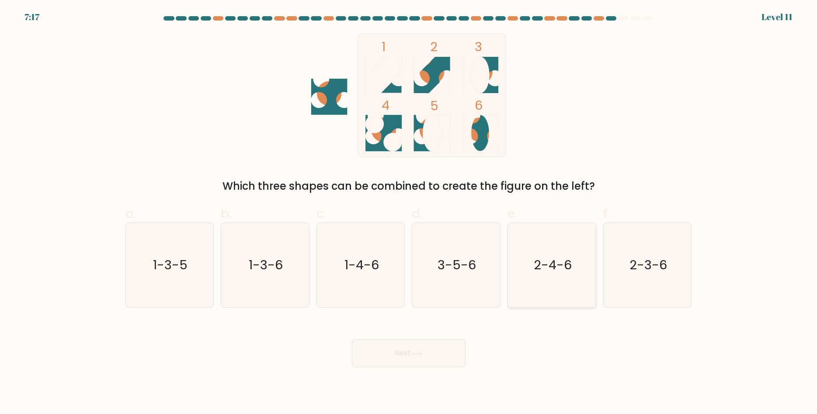
click at [557, 257] on text "2-4-6" at bounding box center [553, 265] width 38 height 17
click at [409, 213] on input "e. 2-4-6" at bounding box center [409, 210] width 0 height 6
radio input "true"
click at [415, 357] on button "Next" at bounding box center [409, 353] width 114 height 28
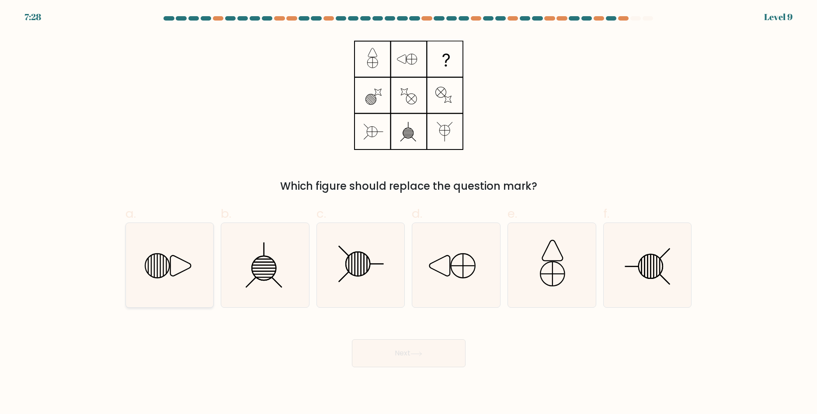
click at [160, 268] on line at bounding box center [160, 266] width 0 height 23
click at [409, 213] on input "a." at bounding box center [409, 210] width 0 height 6
radio input "true"
click at [406, 358] on button "Next" at bounding box center [409, 353] width 114 height 28
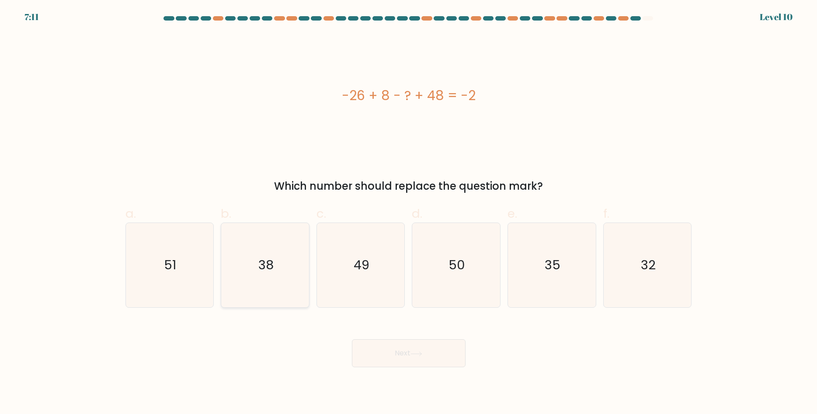
click at [266, 257] on text "38" at bounding box center [265, 265] width 15 height 17
click at [409, 213] on input "b. 38" at bounding box center [409, 210] width 0 height 6
radio input "true"
click at [384, 358] on button "Next" at bounding box center [409, 353] width 114 height 28
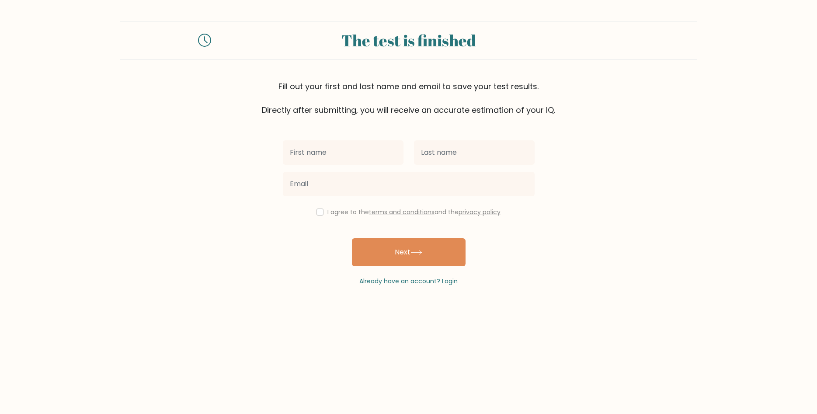
click at [332, 101] on div "Fill out your first and last name and email to save your test results. Directly…" at bounding box center [408, 97] width 577 height 35
click at [338, 157] on input "text" at bounding box center [343, 152] width 121 height 24
type input "S"
type input "[PERSON_NAME]"
click at [466, 155] on input "text" at bounding box center [474, 152] width 121 height 24
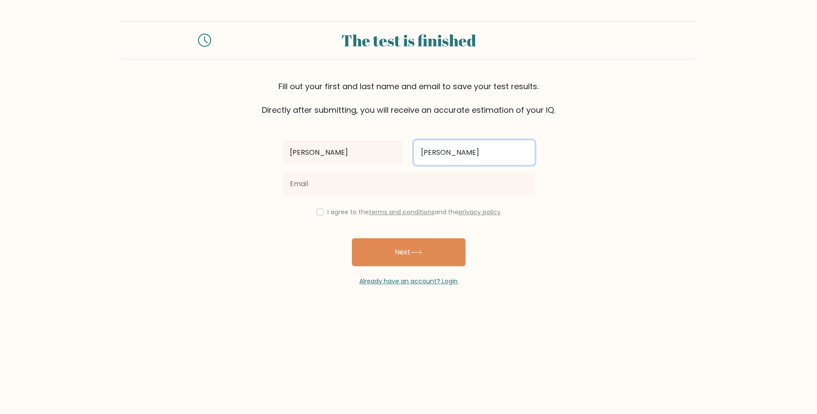
type input "Andre"
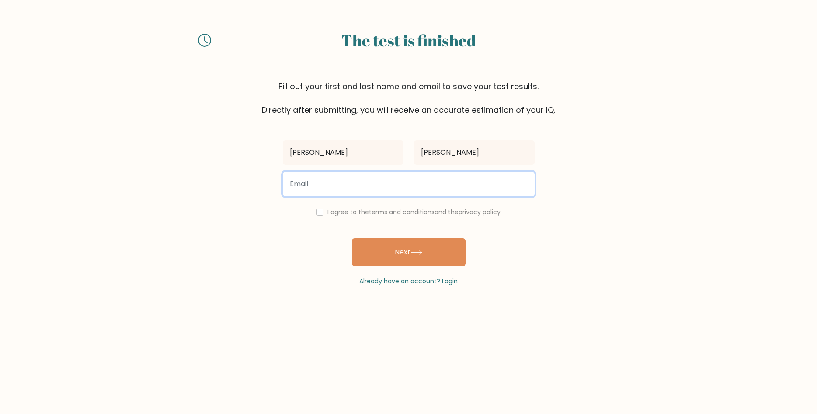
click at [321, 189] on input "email" at bounding box center [409, 184] width 252 height 24
type input "a"
type input "as_nick2000@yahoo.com"
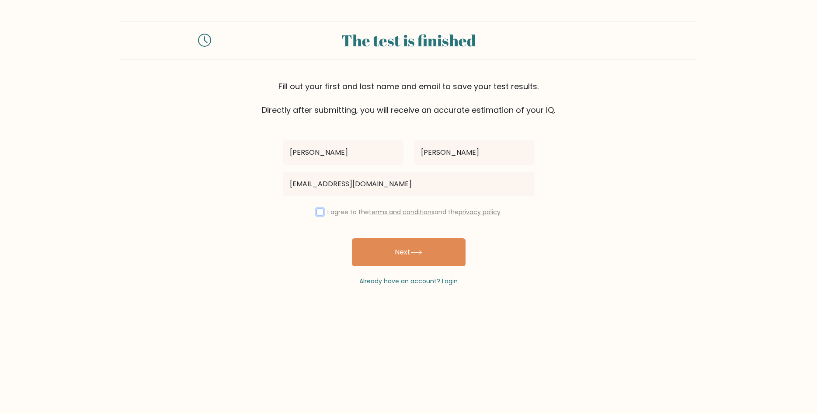
click at [317, 211] on input "checkbox" at bounding box center [320, 212] width 7 height 7
checkbox input "true"
click at [380, 258] on button "Next" at bounding box center [409, 252] width 114 height 28
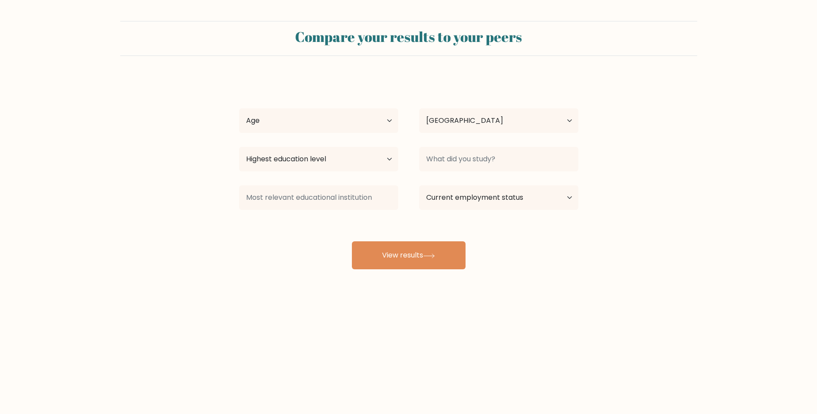
select select "RO"
click at [239, 108] on select "Age Under [DEMOGRAPHIC_DATA] [DEMOGRAPHIC_DATA] [DEMOGRAPHIC_DATA] [DEMOGRAPHIC…" at bounding box center [318, 120] width 159 height 24
select select "35_44"
click option "[DEMOGRAPHIC_DATA]" at bounding box center [0, 0] width 0 height 0
click at [239, 147] on select "Highest education level No schooling Primary Lower Secondary Upper Secondary Oc…" at bounding box center [318, 159] width 159 height 24
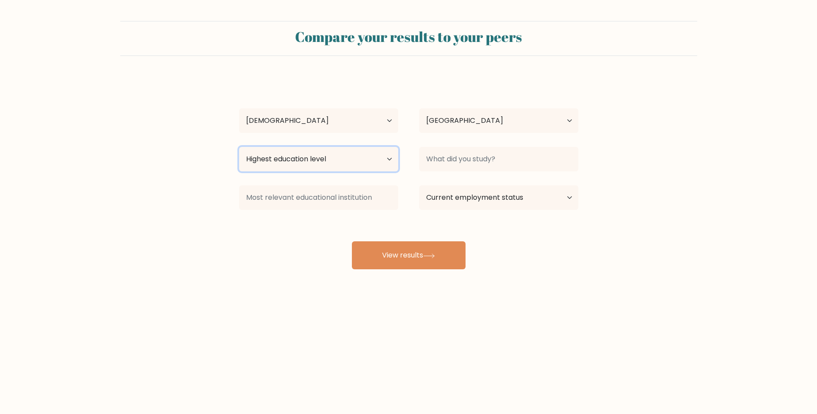
select select "masters_degree"
click option "Master's degree" at bounding box center [0, 0] width 0 height 0
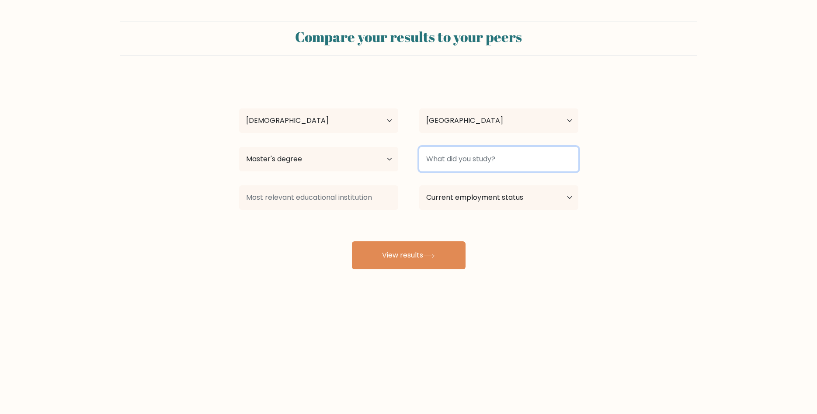
click at [455, 159] on input at bounding box center [498, 159] width 159 height 24
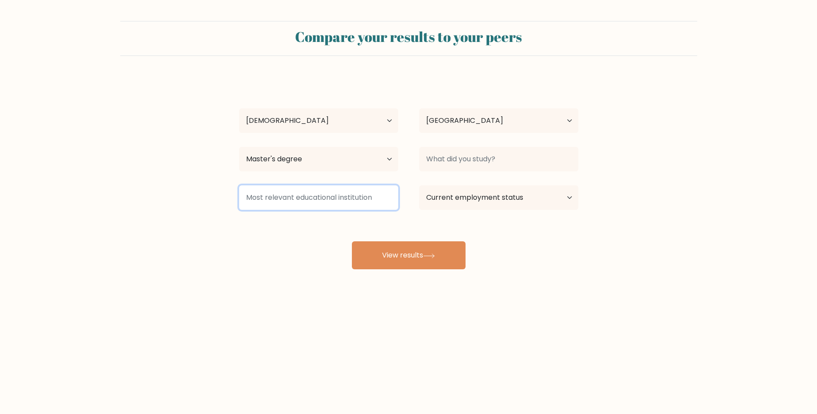
click at [372, 207] on input at bounding box center [318, 197] width 159 height 24
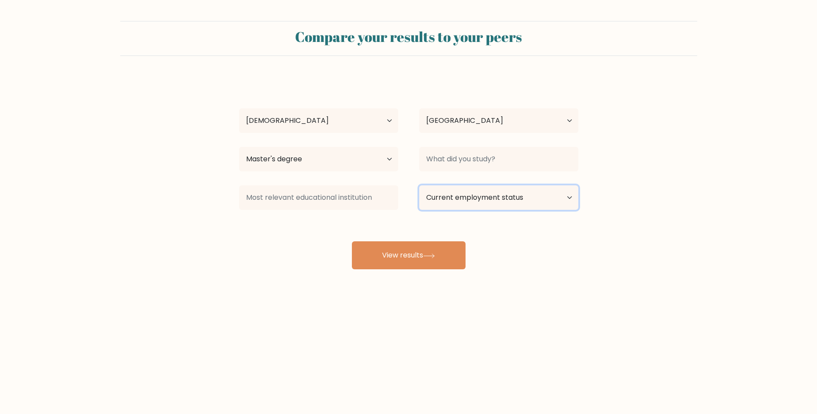
click at [419, 185] on select "Current employment status Employed Student Retired Other / prefer not to answer" at bounding box center [498, 197] width 159 height 24
select select "employed"
click option "Employed" at bounding box center [0, 0] width 0 height 0
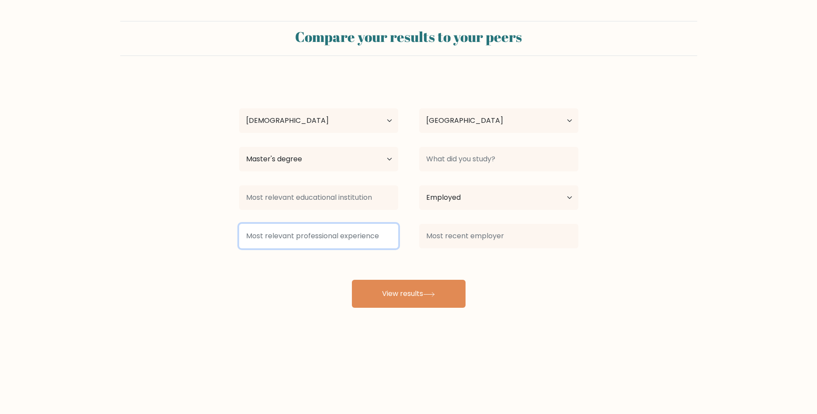
click at [363, 248] on input at bounding box center [318, 236] width 159 height 24
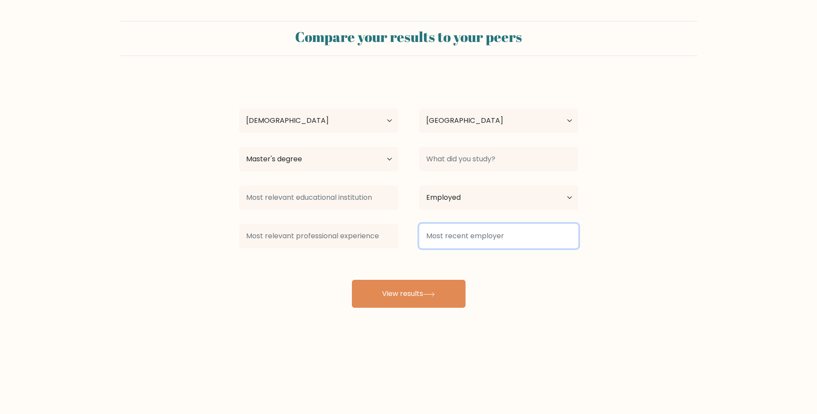
click at [439, 235] on input at bounding box center [498, 236] width 159 height 24
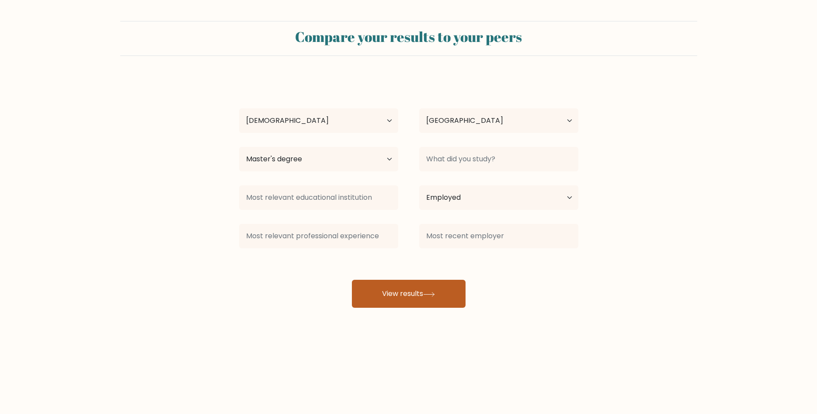
click at [398, 299] on button "View results" at bounding box center [409, 294] width 114 height 28
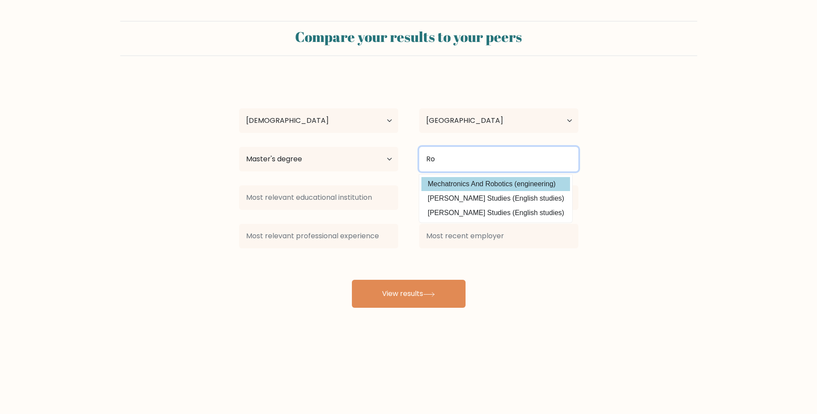
type input "R"
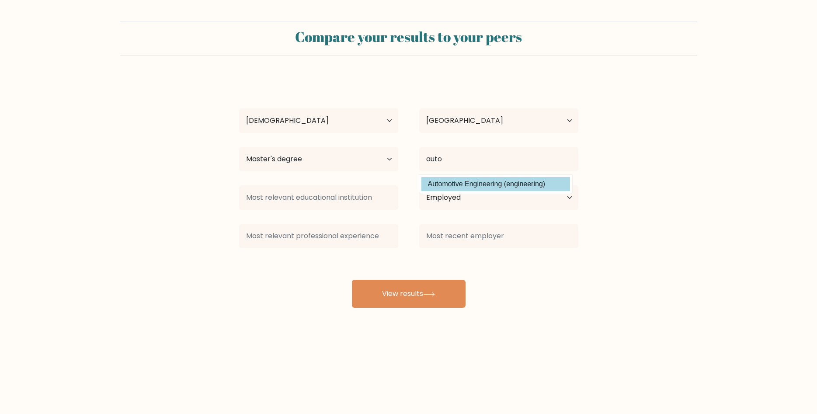
click at [492, 185] on option "Automotive Engineering (engineering)" at bounding box center [496, 184] width 149 height 14
type input "Automotive Engineering"
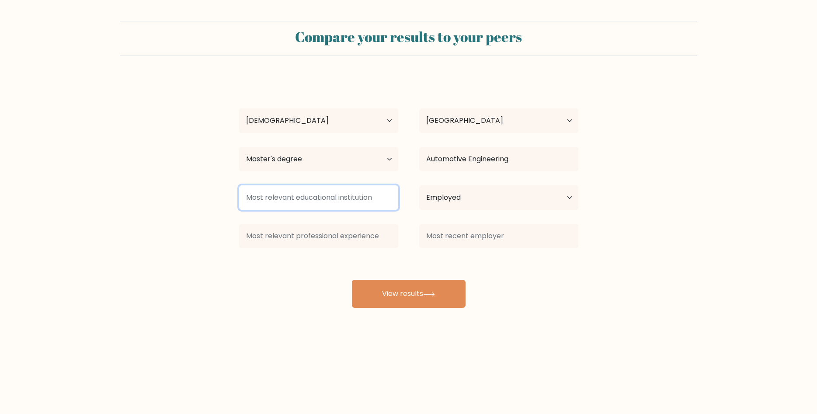
click at [299, 201] on input at bounding box center [318, 197] width 159 height 24
type input "m"
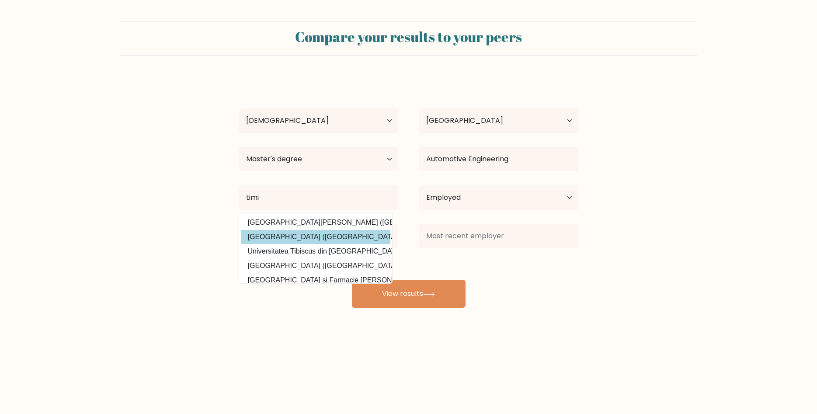
click at [321, 237] on option "[GEOGRAPHIC_DATA] ([GEOGRAPHIC_DATA])" at bounding box center [315, 237] width 149 height 14
type input "[GEOGRAPHIC_DATA]"
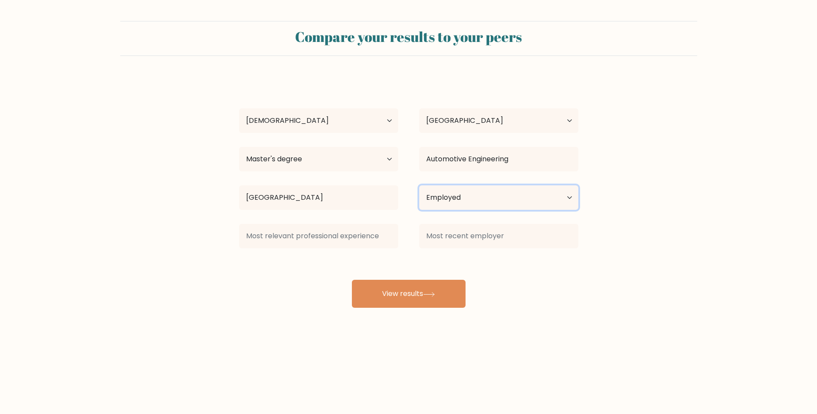
click at [419, 185] on select "Current employment status Employed Student Retired Other / prefer not to answer" at bounding box center [498, 197] width 159 height 24
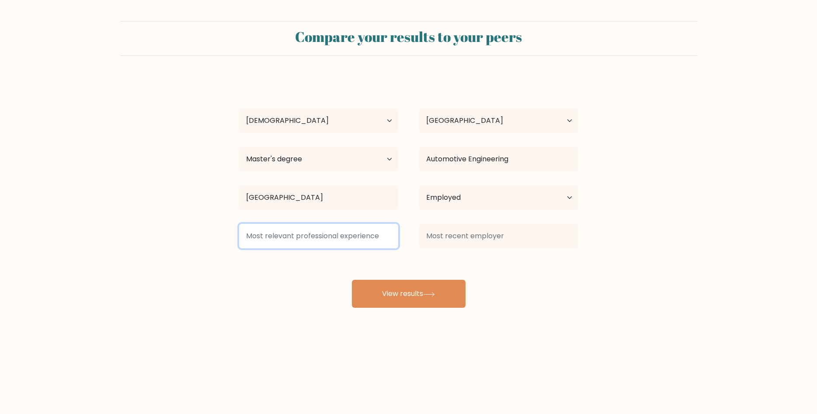
click at [307, 232] on input at bounding box center [318, 236] width 159 height 24
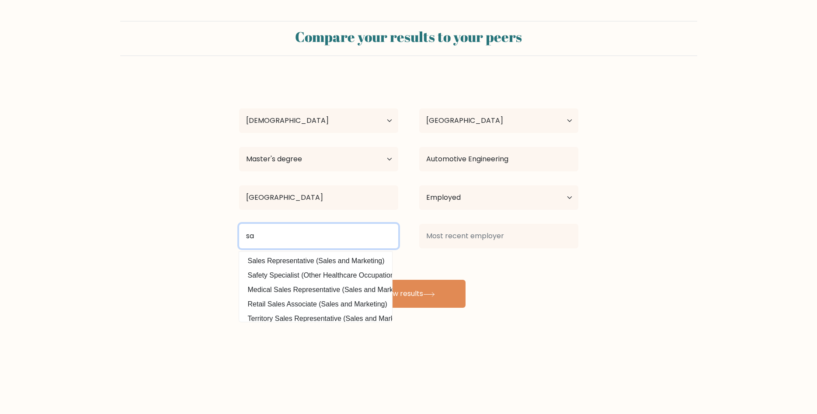
type input "s"
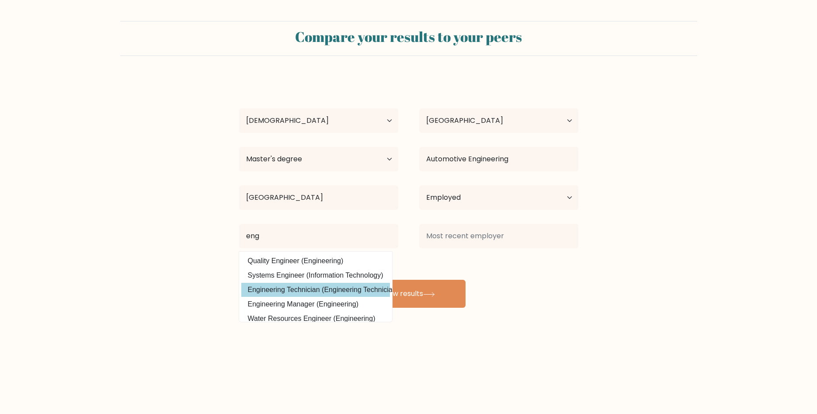
click at [324, 290] on option "Engineering Technician (Engineering Technicians)" at bounding box center [315, 290] width 149 height 14
type input "Engineering Technician"
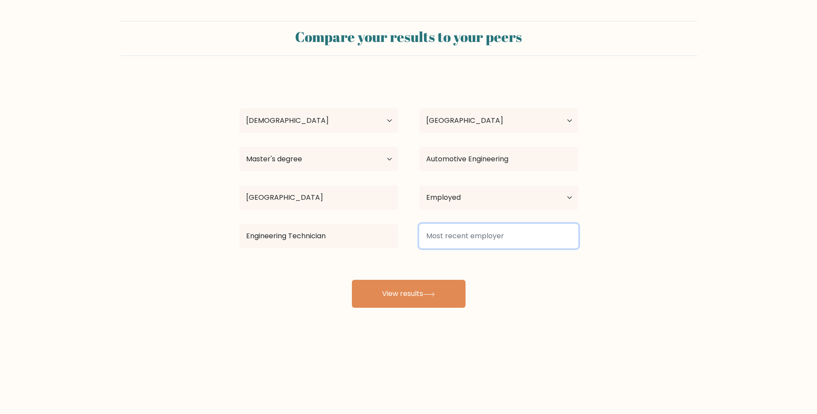
click at [454, 241] on input at bounding box center [498, 236] width 159 height 24
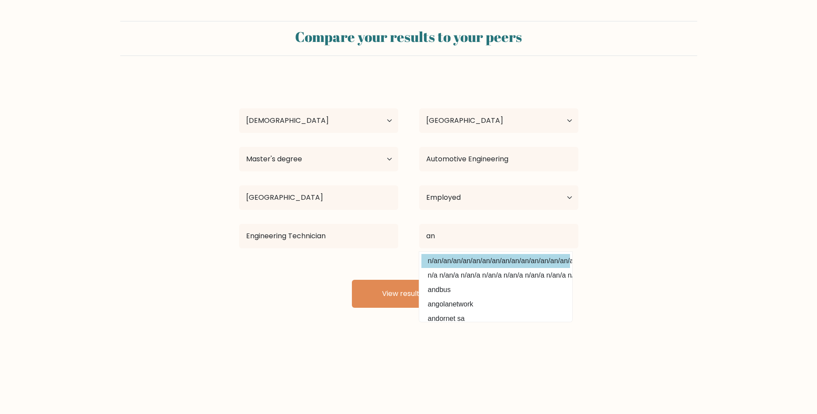
click at [470, 262] on option "n/an/an/an/an/an/an/an/an/an/an/an/an/an/an/a" at bounding box center [496, 261] width 149 height 14
type input "n/an/an/an/an/an/an/an/an/an/an/an/an/an/an/a"
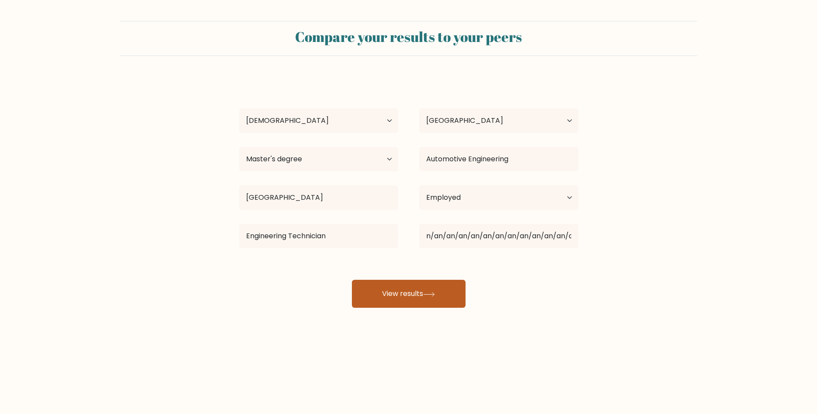
click at [402, 298] on button "View results" at bounding box center [409, 294] width 114 height 28
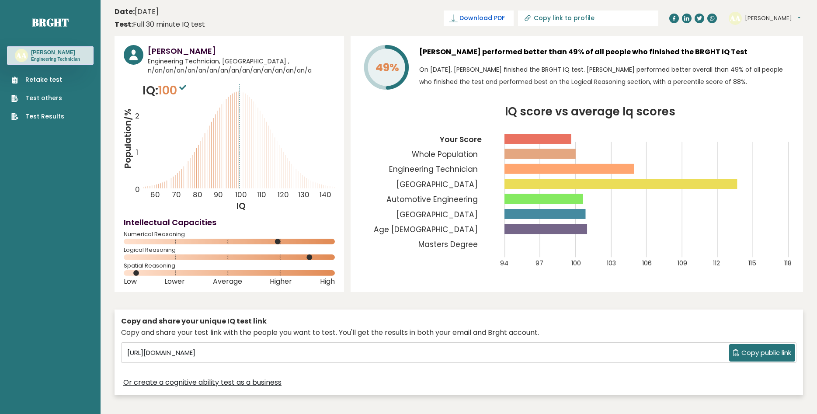
click at [498, 18] on span "Download PDF" at bounding box center [482, 18] width 45 height 9
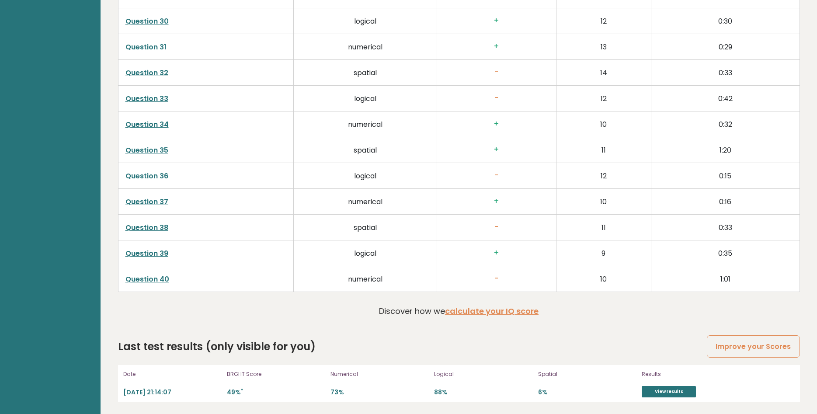
scroll to position [2264, 0]
click at [737, 340] on link "Improve your Scores" at bounding box center [753, 346] width 93 height 22
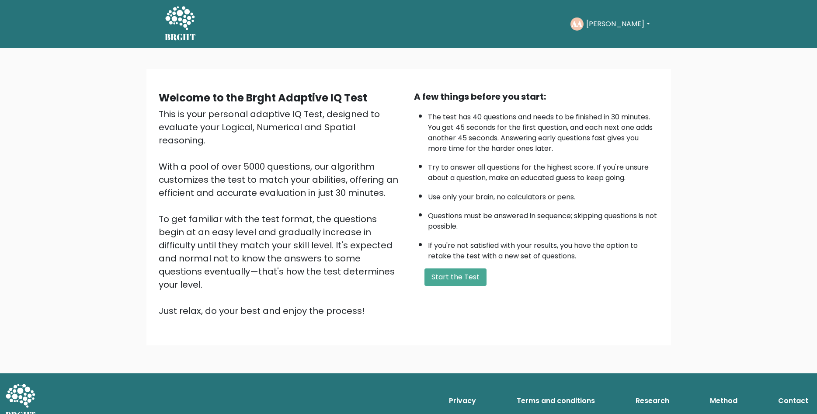
click at [609, 27] on button "[PERSON_NAME]" at bounding box center [618, 23] width 69 height 11
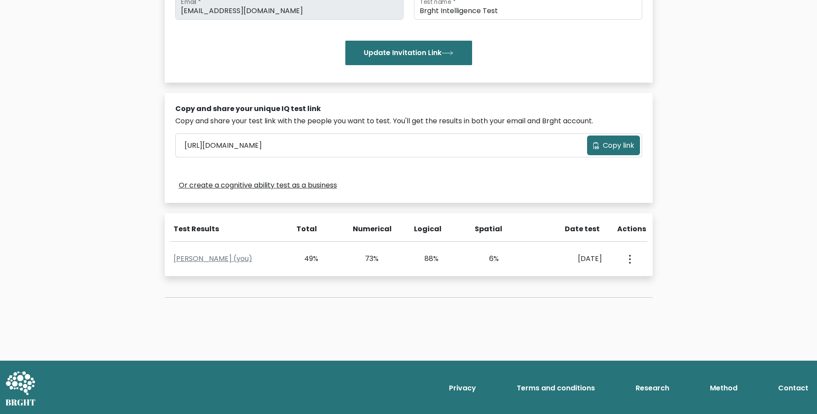
scroll to position [49, 0]
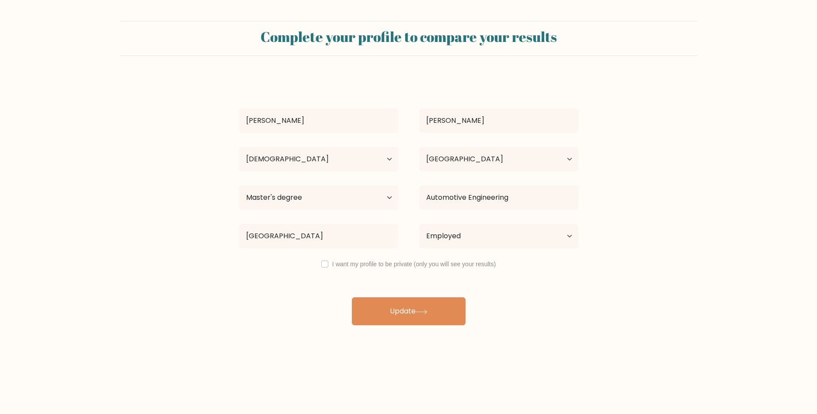
select select "35_44"
select select "RO"
select select "masters_degree"
select select "employed"
click at [389, 265] on label "I want my profile to be private (only you will see your results)" at bounding box center [414, 264] width 164 height 7
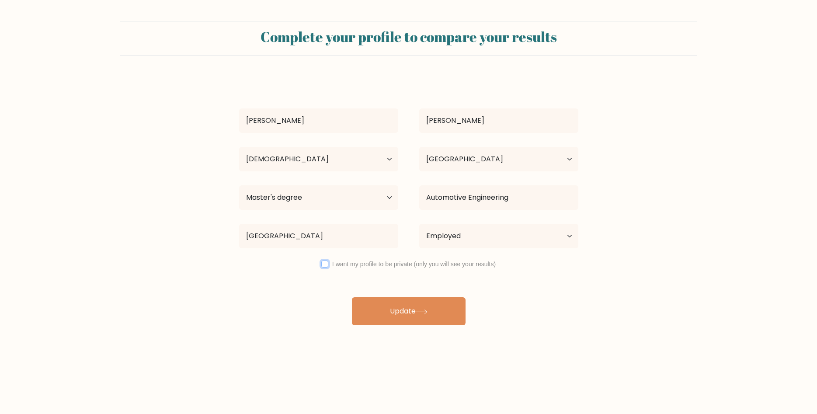
click at [326, 264] on input "checkbox" at bounding box center [324, 264] width 7 height 7
checkbox input "true"
click at [385, 312] on button "Update" at bounding box center [409, 311] width 114 height 28
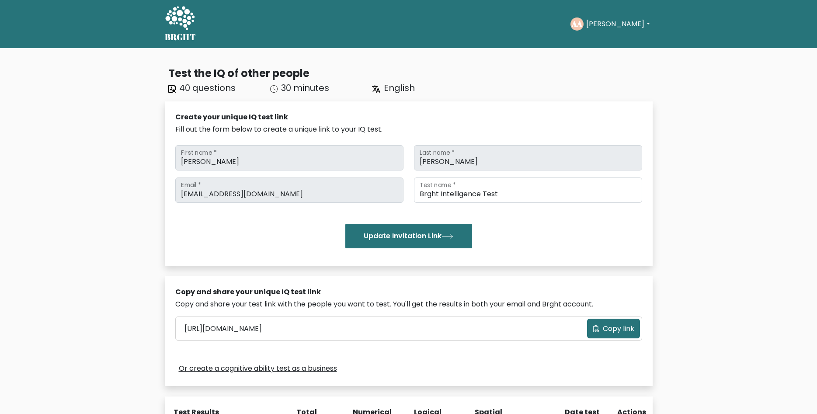
click at [406, 94] on div "English" at bounding box center [418, 87] width 102 height 13
